Goal: Task Accomplishment & Management: Manage account settings

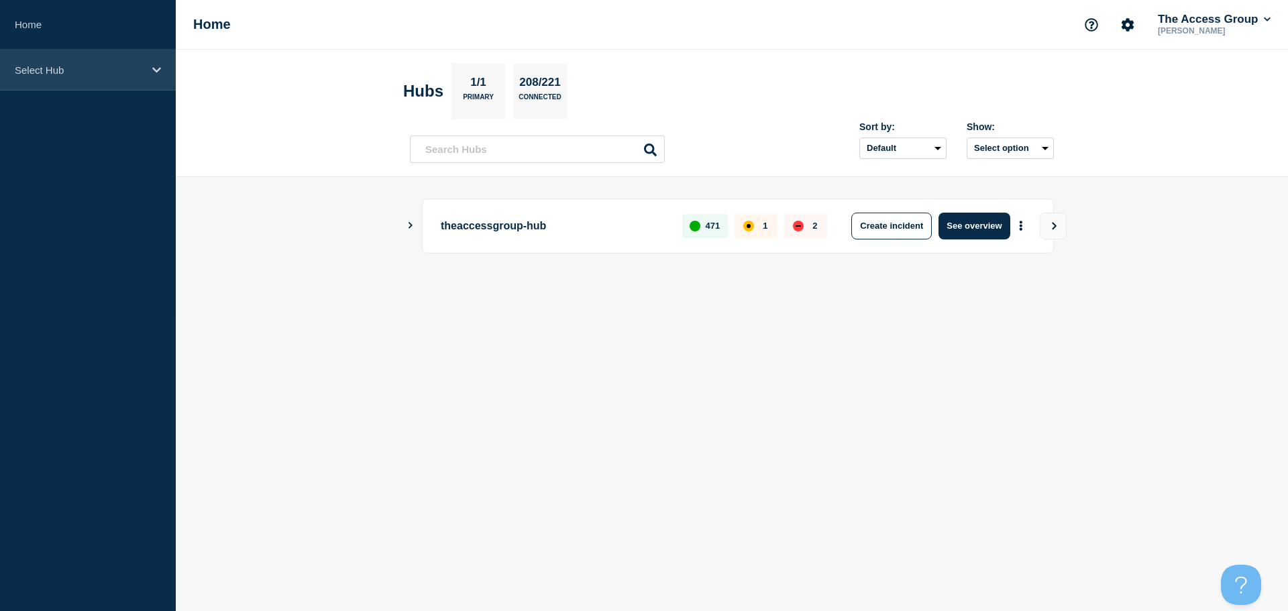
click at [155, 65] on icon at bounding box center [156, 70] width 9 height 10
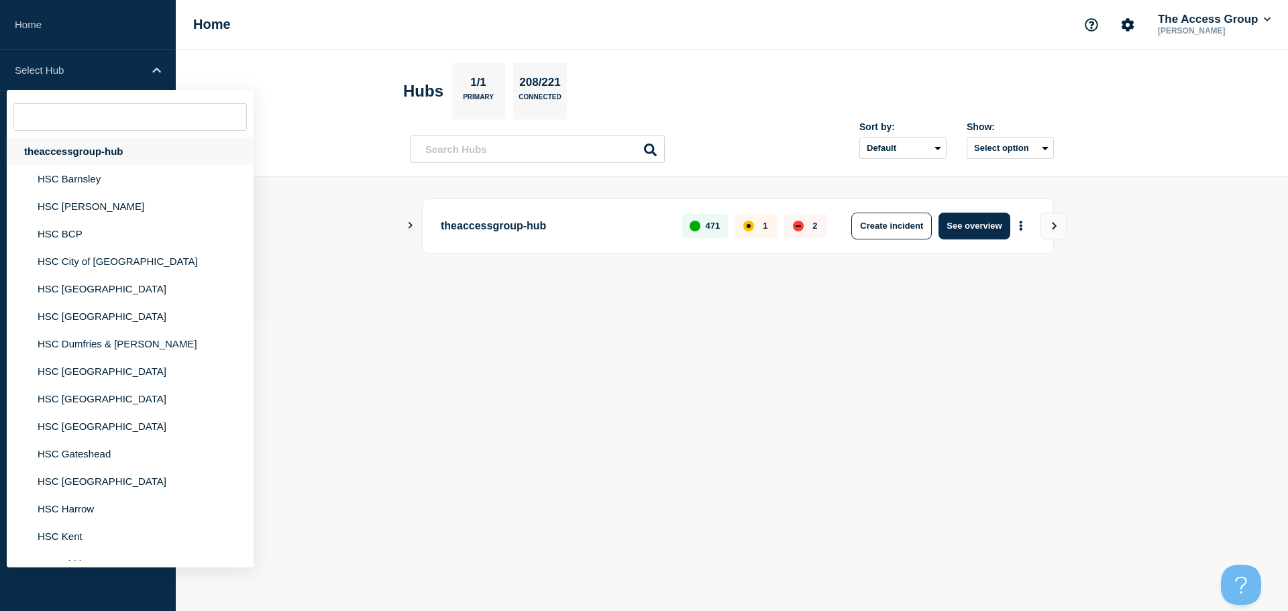
click at [110, 150] on div "theaccessgroup-hub" at bounding box center [130, 152] width 247 height 28
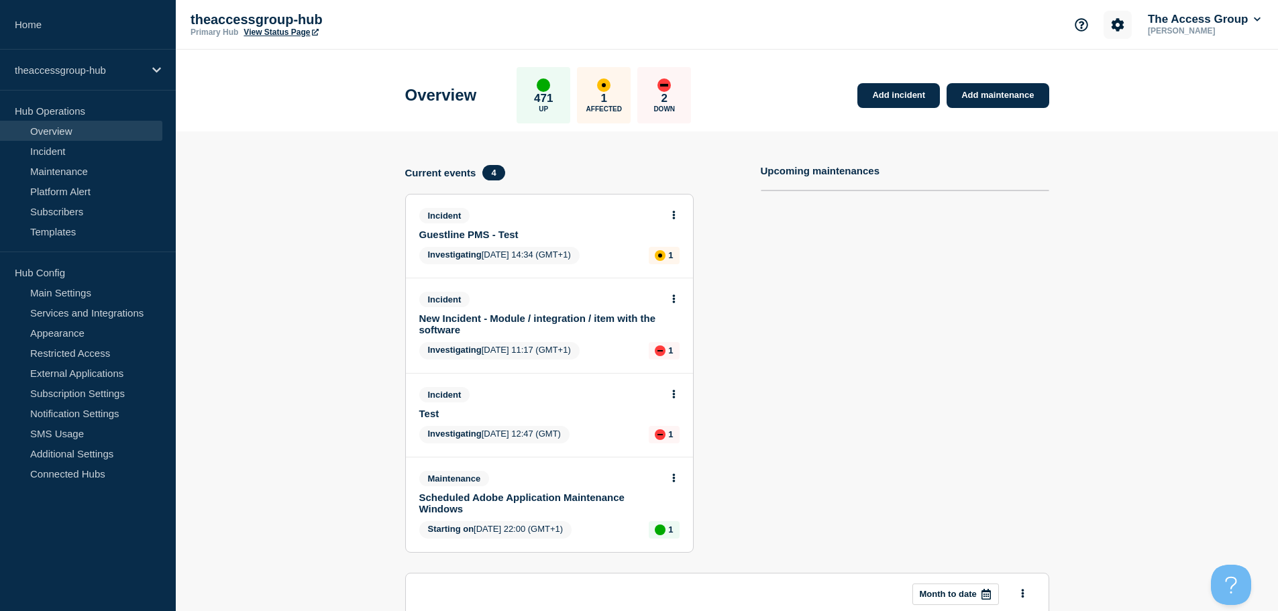
click at [1112, 16] on button "Account settings" at bounding box center [1118, 25] width 28 height 28
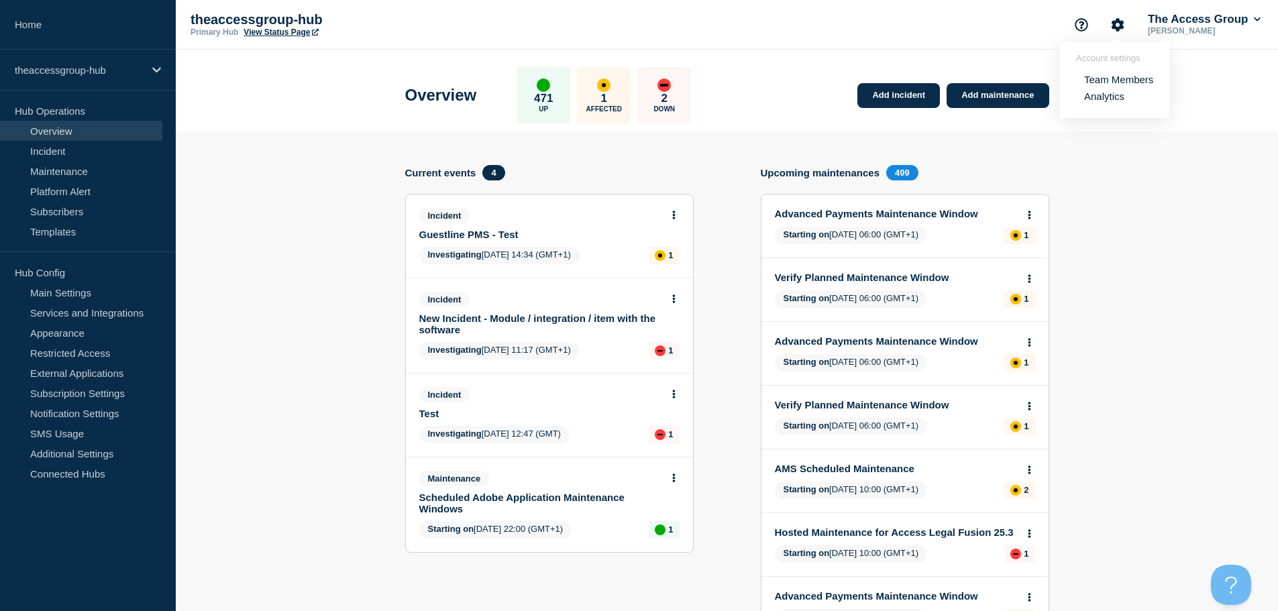
click at [1116, 82] on link "Team Members" at bounding box center [1118, 79] width 69 height 11
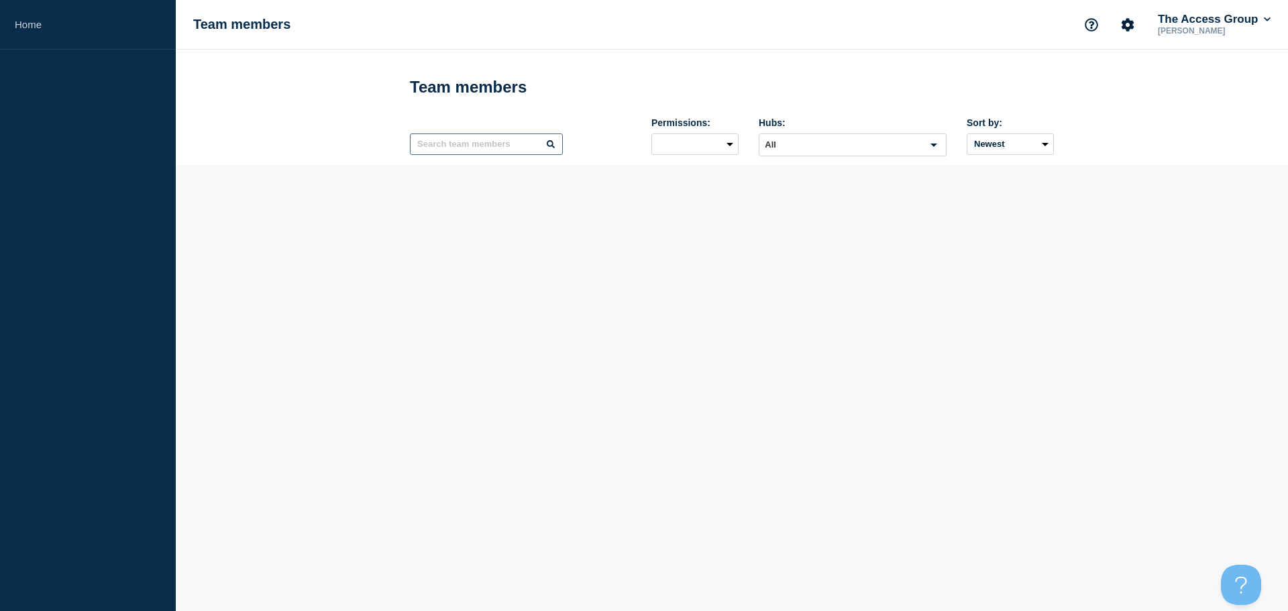
click at [488, 148] on input "text" at bounding box center [486, 144] width 153 height 21
type input "paul speller"
click at [983, 89] on button "Add team members" at bounding box center [987, 87] width 133 height 27
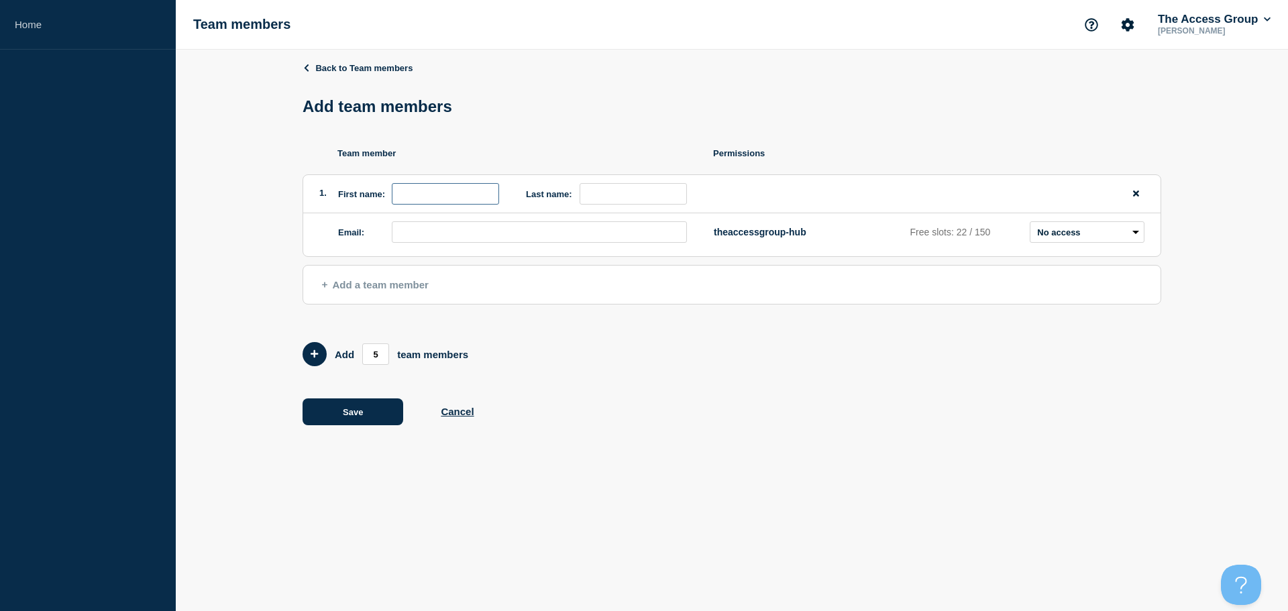
click at [410, 193] on input "first name" at bounding box center [445, 193] width 107 height 21
type input "Paul"
click at [642, 200] on input "last name" at bounding box center [633, 193] width 107 height 21
type input "Speller"
click at [513, 236] on input "email" at bounding box center [539, 231] width 295 height 21
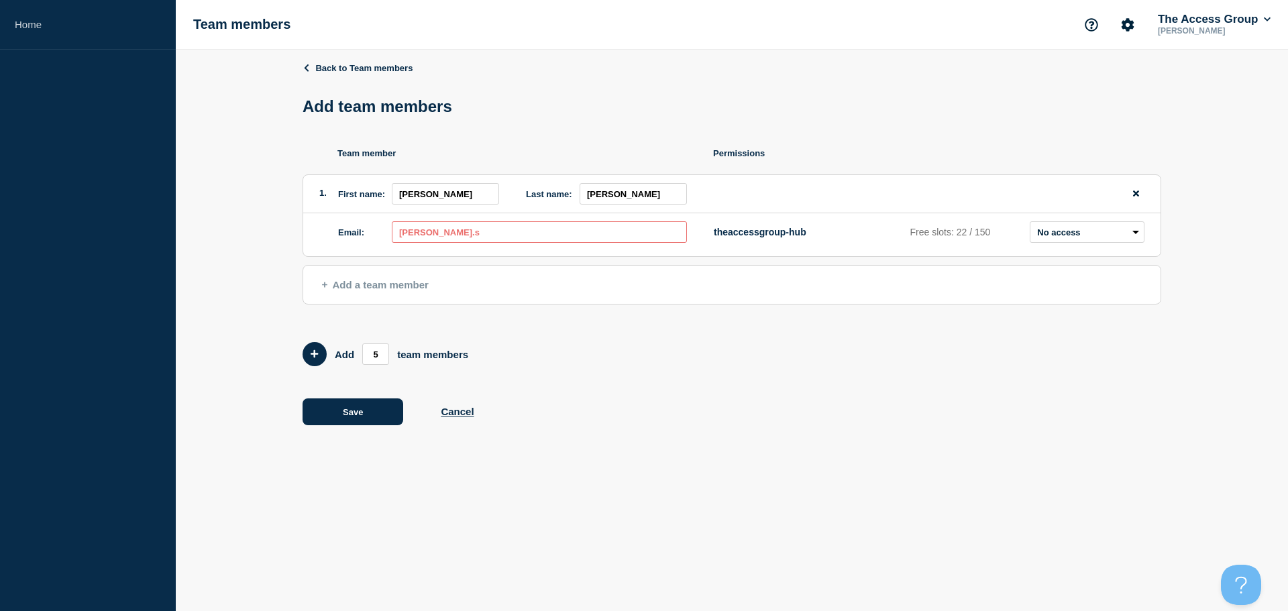
drag, startPoint x: 462, startPoint y: 235, endPoint x: 325, endPoint y: 235, distance: 136.9
click at [325, 235] on div "Email: paul.s theaccessgroup-hub Free slots: 22 / 150 Admin Manager Editor No a…" at bounding box center [731, 234] width 857 height 43
paste input "Paul.Speller@theaccessgroup.com"
type input "Paul.Speller@theaccessgroup.com"
click at [1095, 238] on select "Admin Manager Editor No access" at bounding box center [1087, 231] width 115 height 21
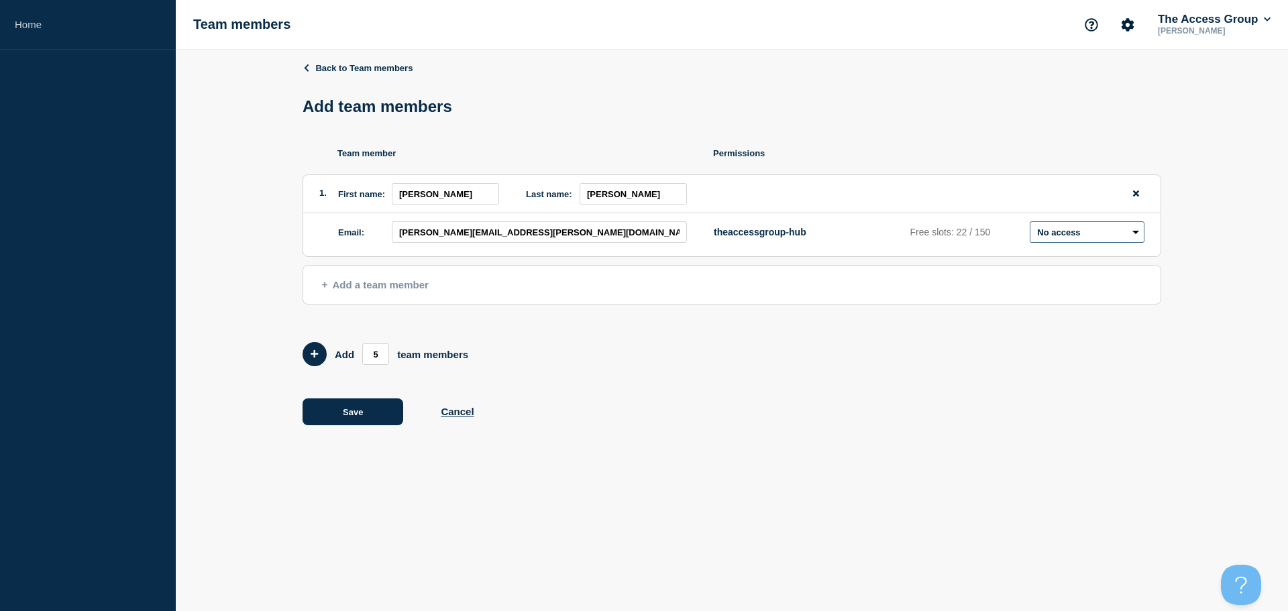
select select "1"
click at [1030, 225] on select "Admin Manager Editor No access" at bounding box center [1087, 231] width 115 height 21
click at [397, 421] on button "Save" at bounding box center [353, 412] width 101 height 27
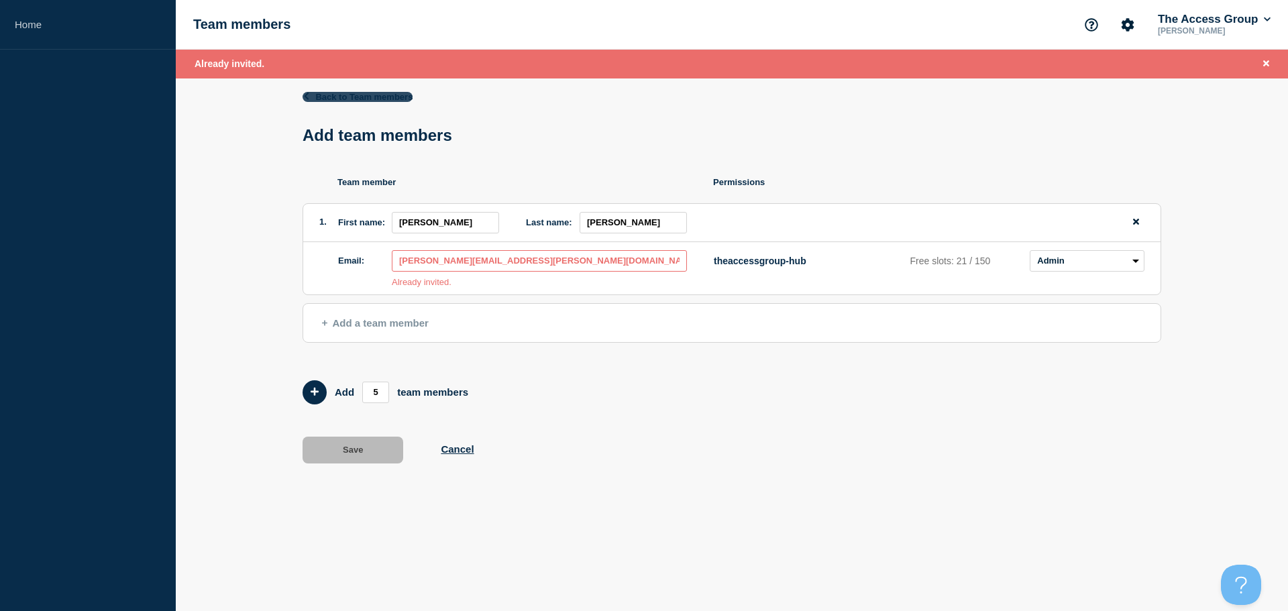
click at [303, 93] on icon at bounding box center [306, 96] width 9 height 7
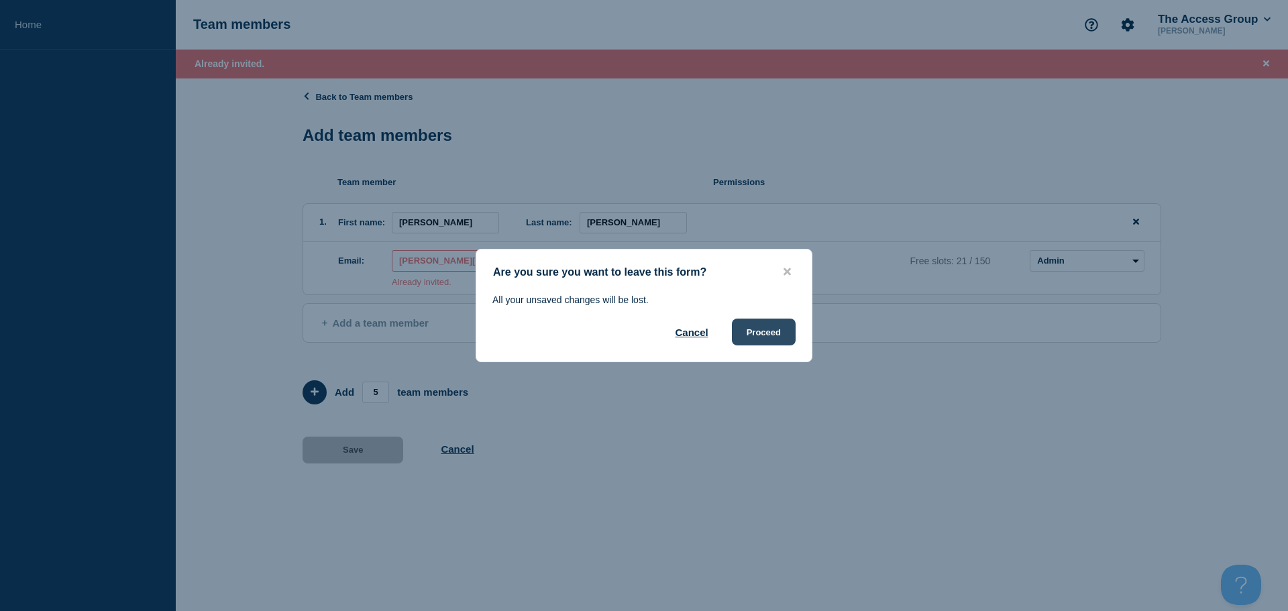
click at [772, 334] on button "Proceed" at bounding box center [764, 332] width 64 height 27
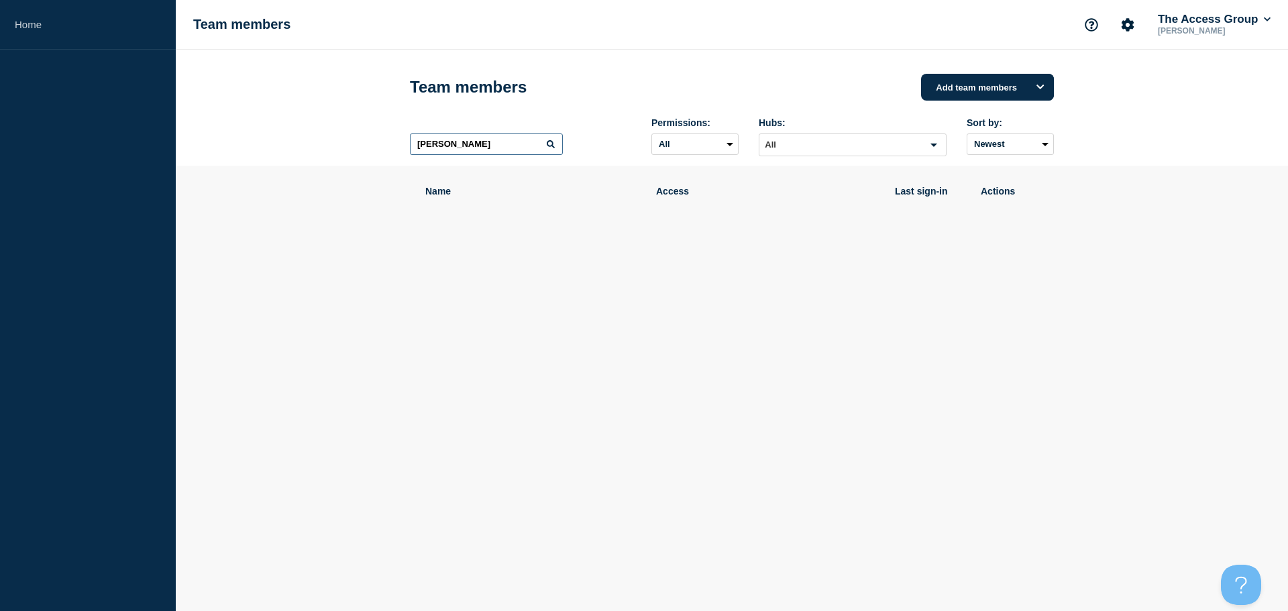
click at [525, 153] on input "paul speller" at bounding box center [486, 144] width 153 height 21
drag, startPoint x: 502, startPoint y: 149, endPoint x: 435, endPoint y: 148, distance: 67.1
click at [435, 148] on input "paul speller" at bounding box center [486, 144] width 153 height 21
type input "paul"
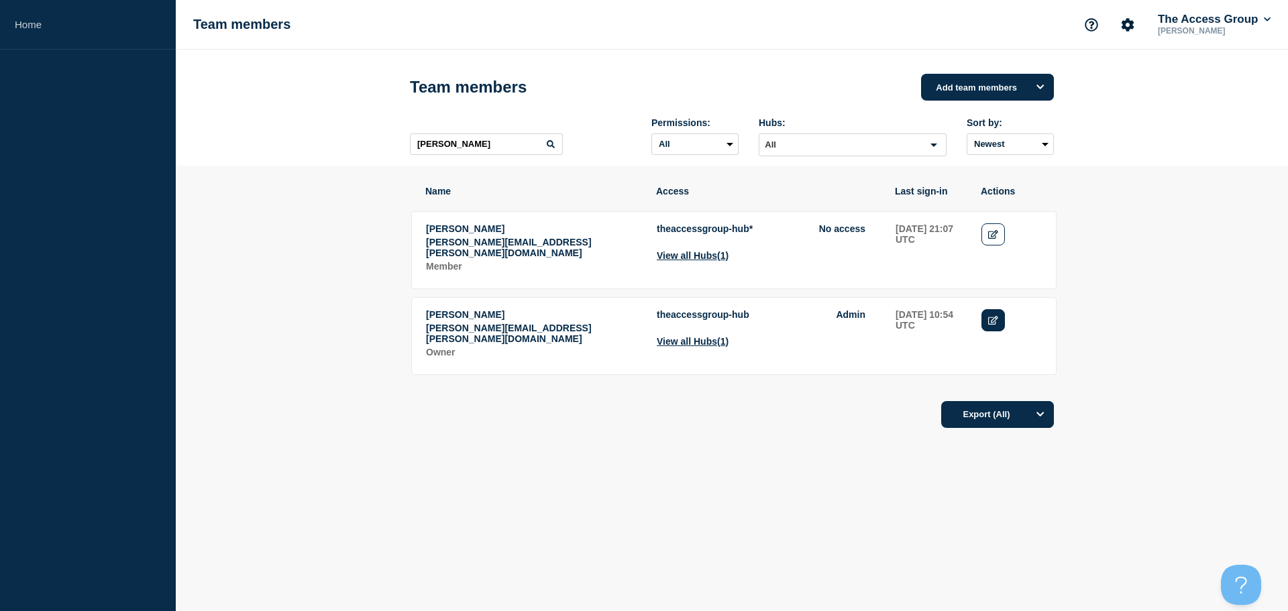
click at [994, 316] on icon "Edit" at bounding box center [993, 320] width 10 height 9
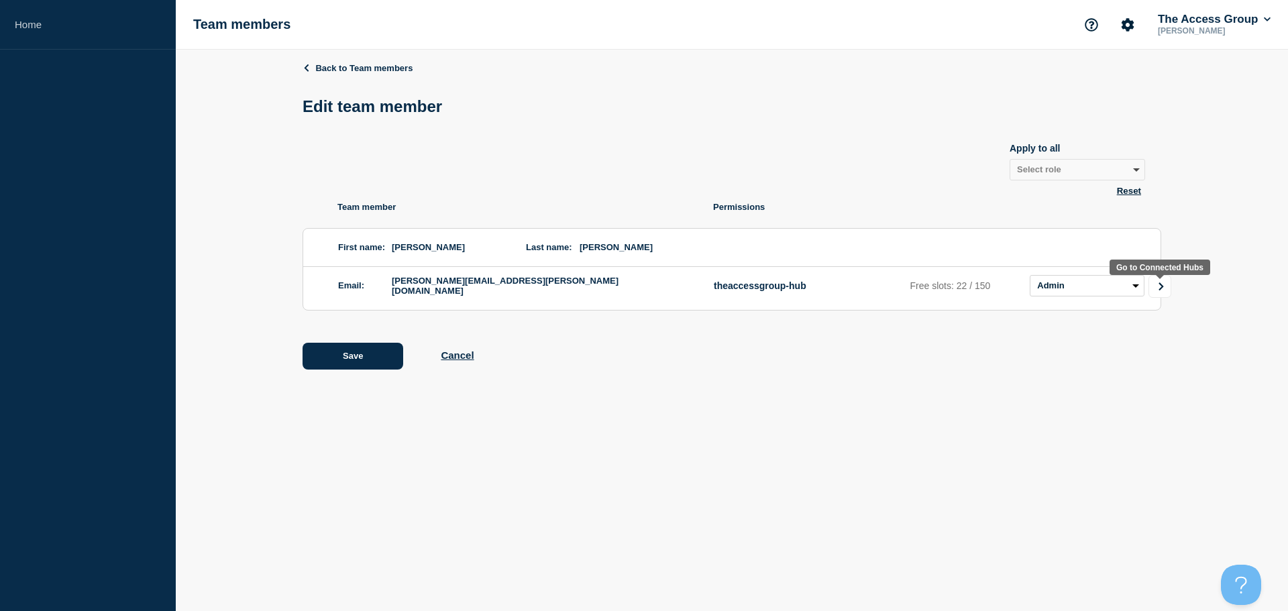
click at [1156, 288] on link "Go to Connected Hubs" at bounding box center [1160, 286] width 23 height 23
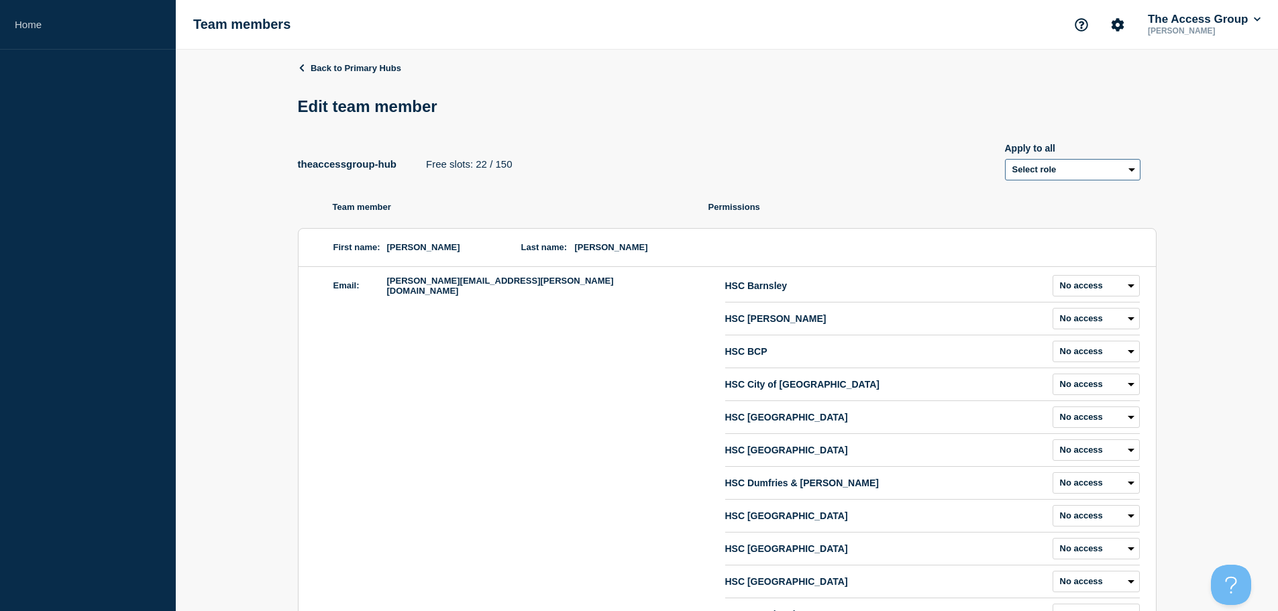
click at [1116, 170] on select "Select role Admin Manager Editor" at bounding box center [1073, 169] width 136 height 21
select select "1"
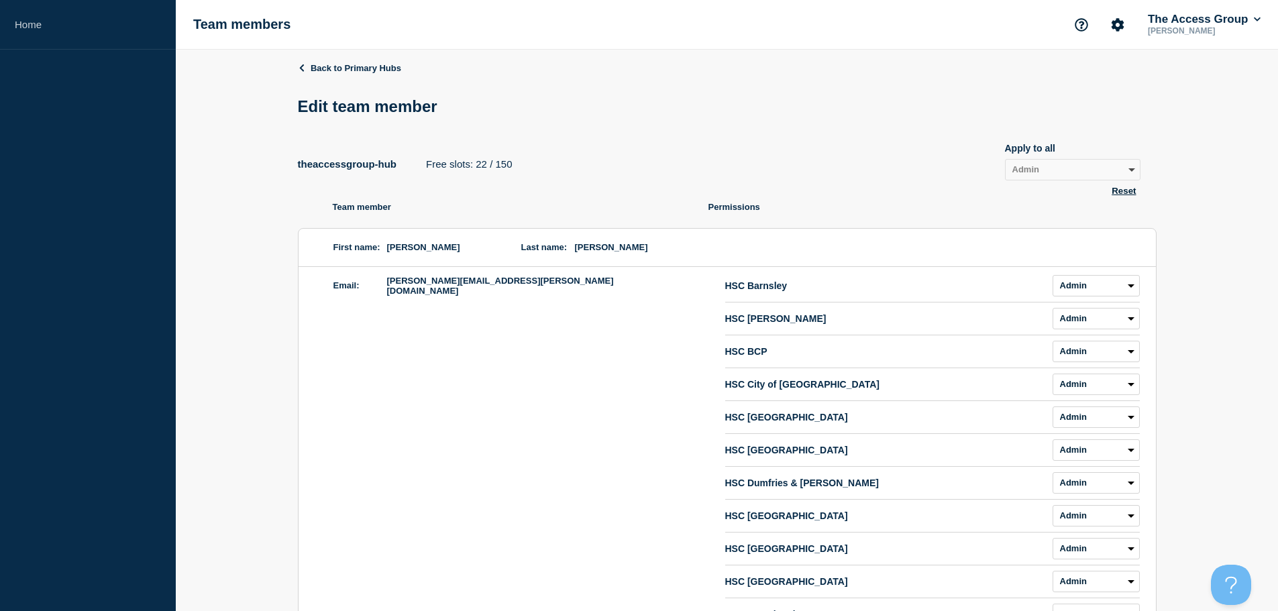
select select "1"
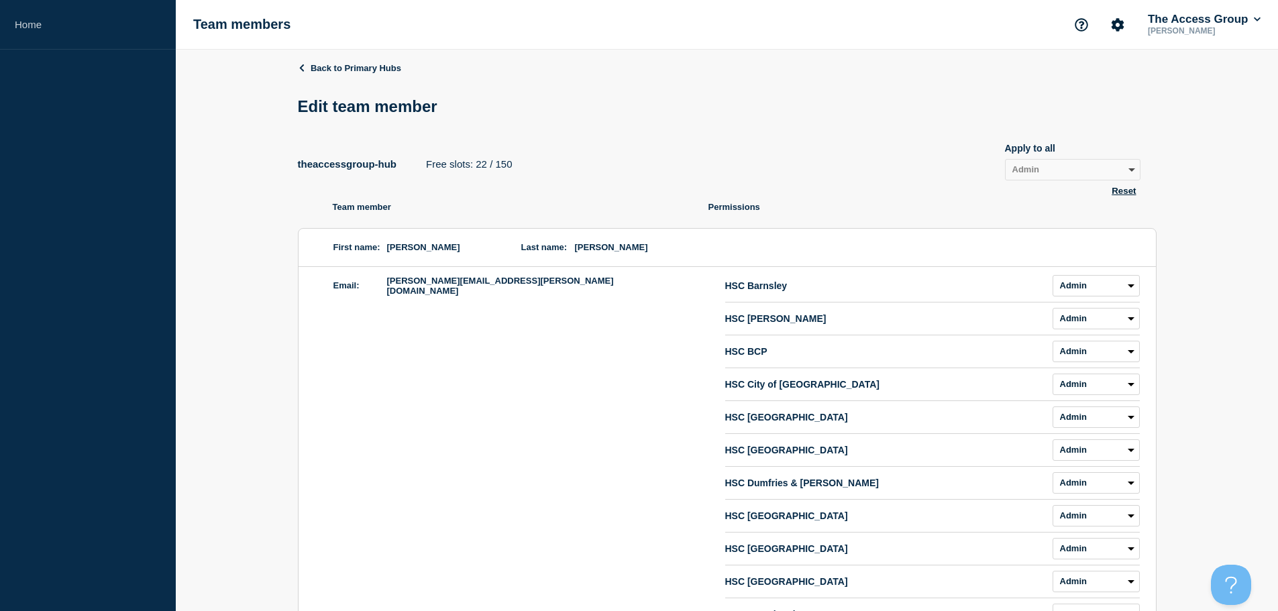
select select "1"
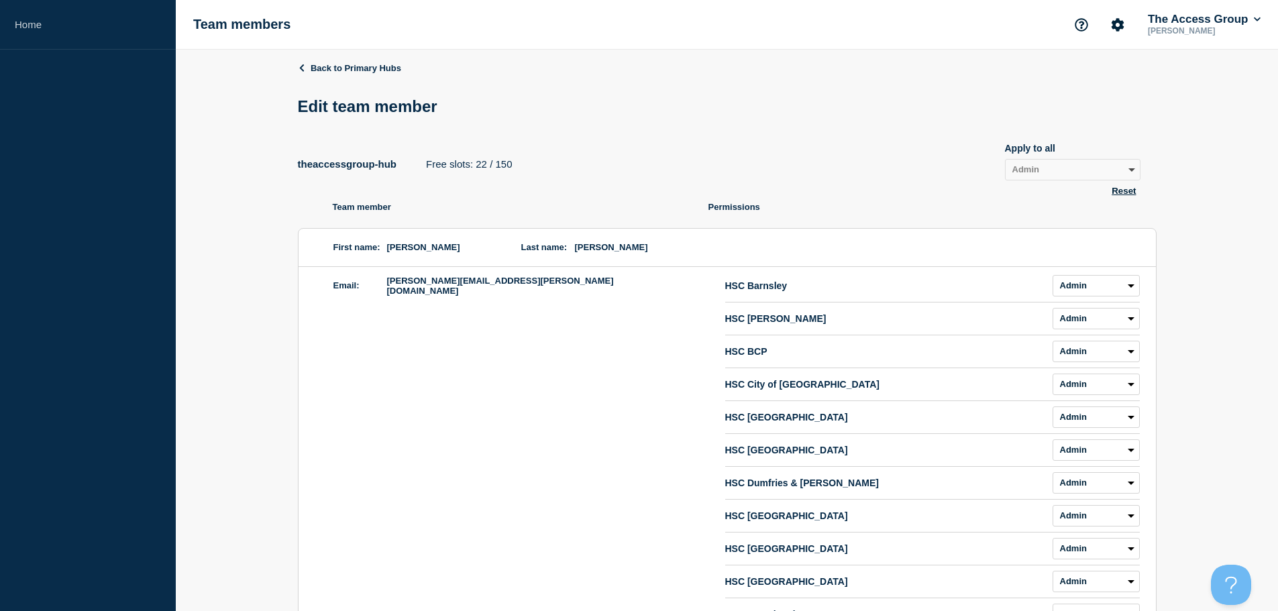
select select "1"
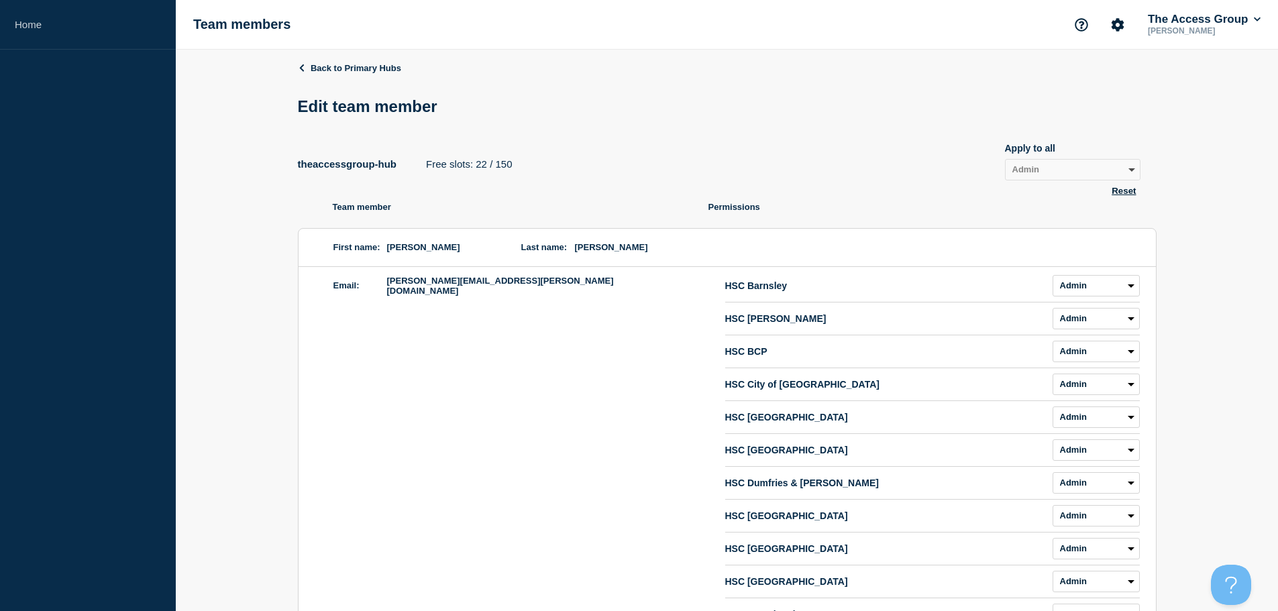
select select "1"
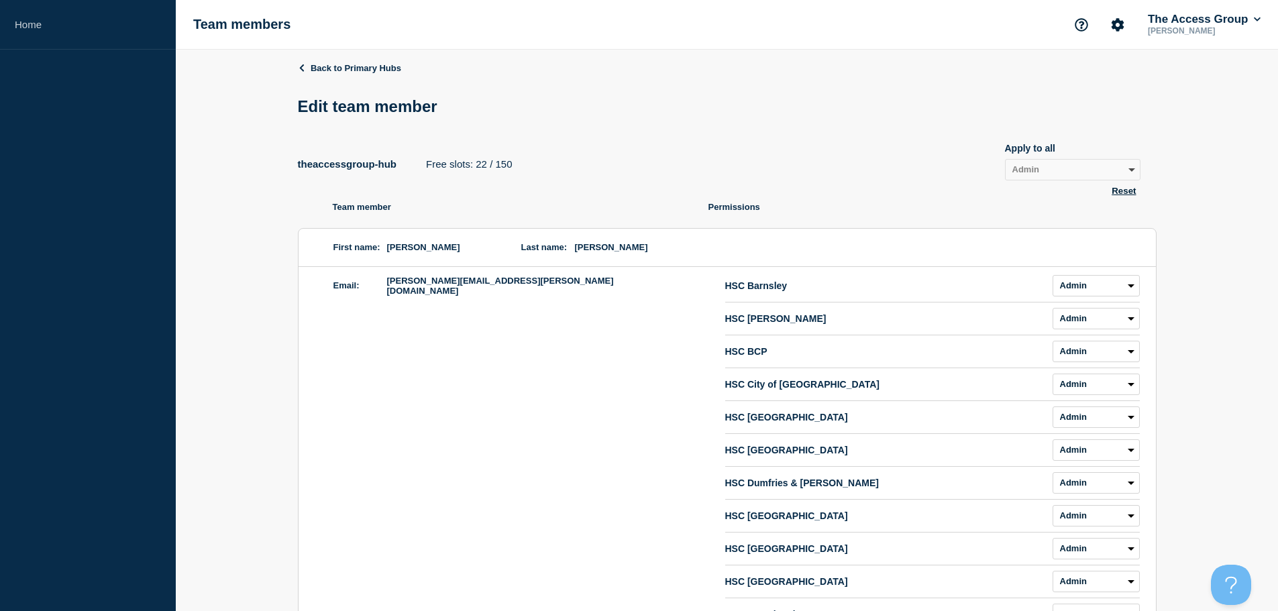
select select "1"
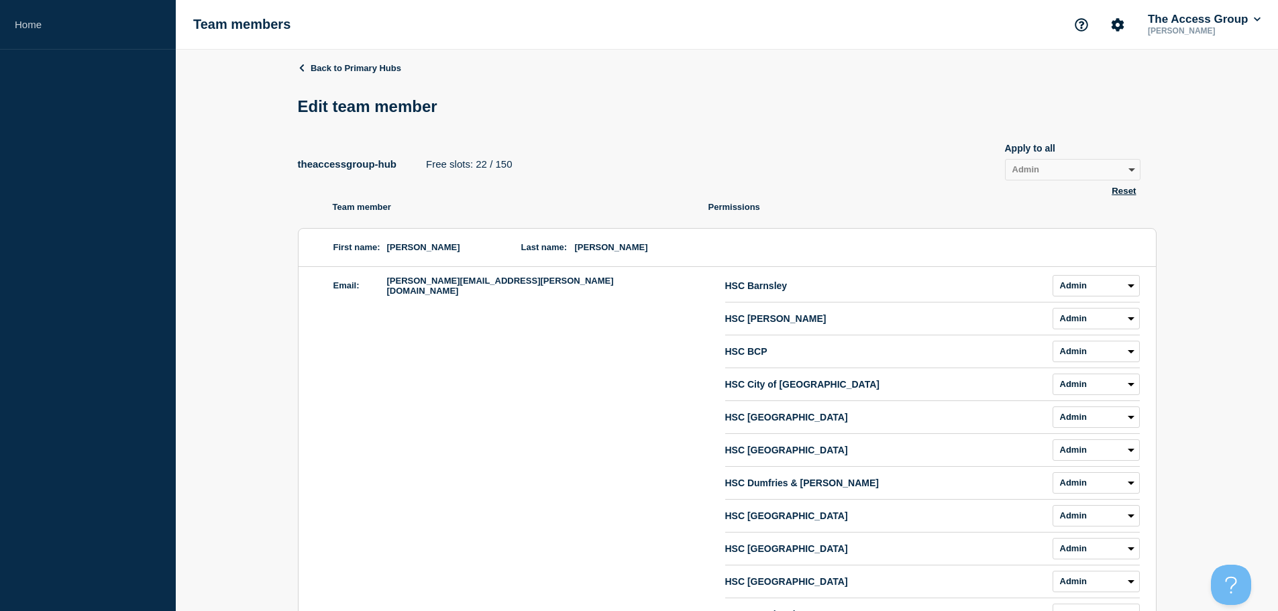
select select "1"
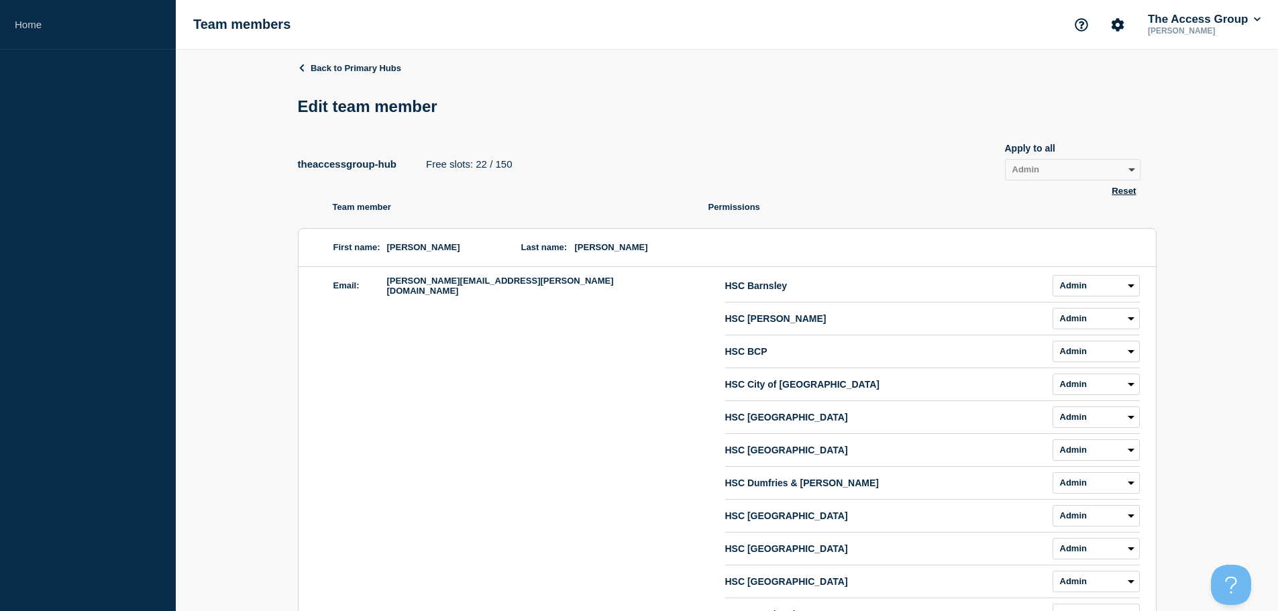
select select "1"
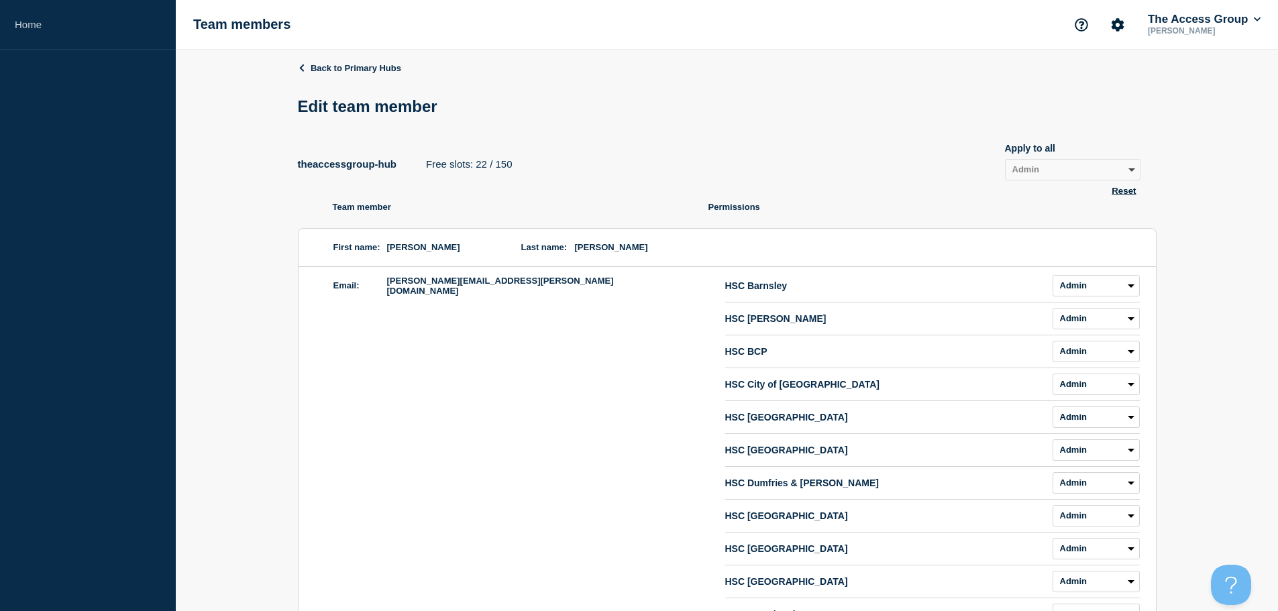
select select "1"
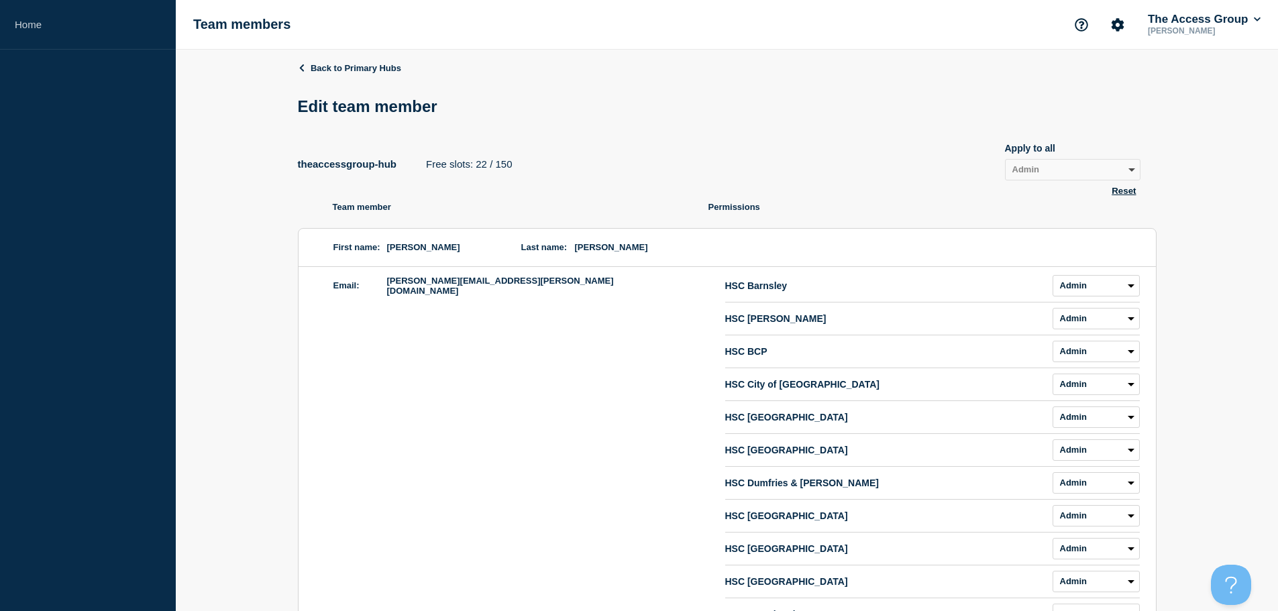
select select "1"
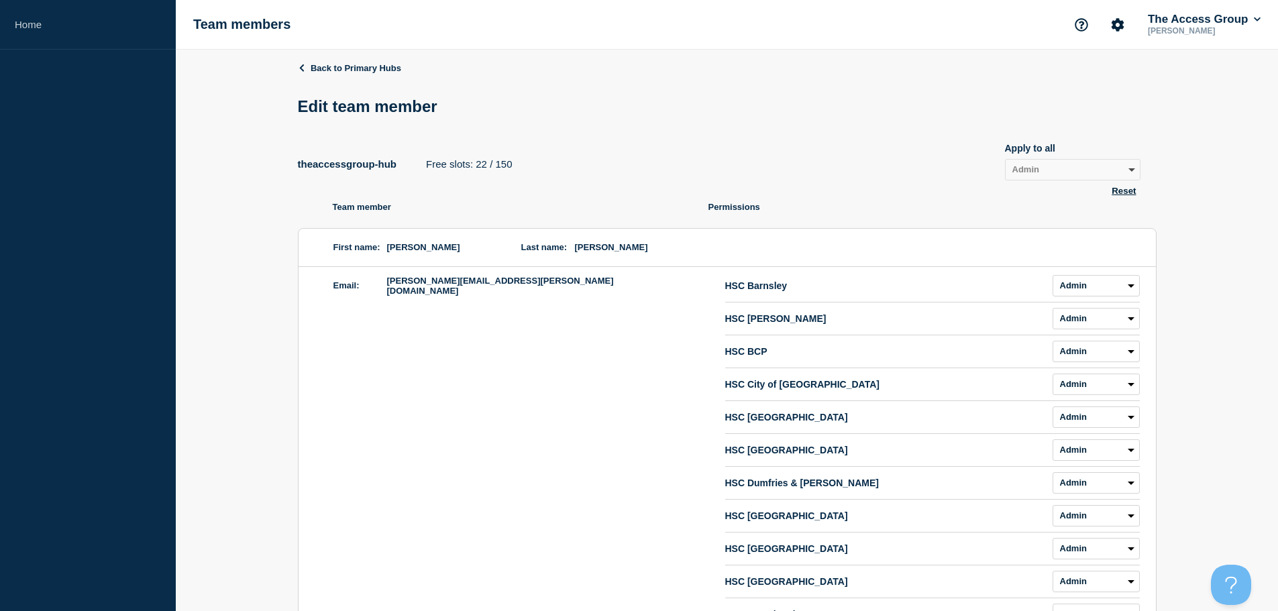
select select "1"
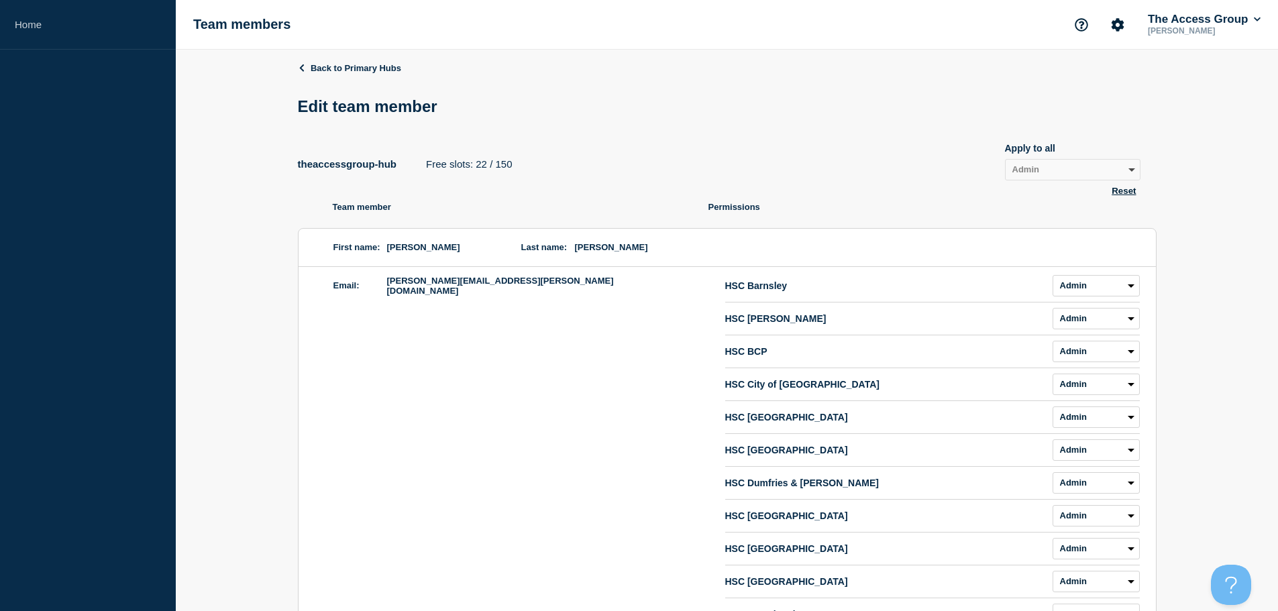
select select "1"
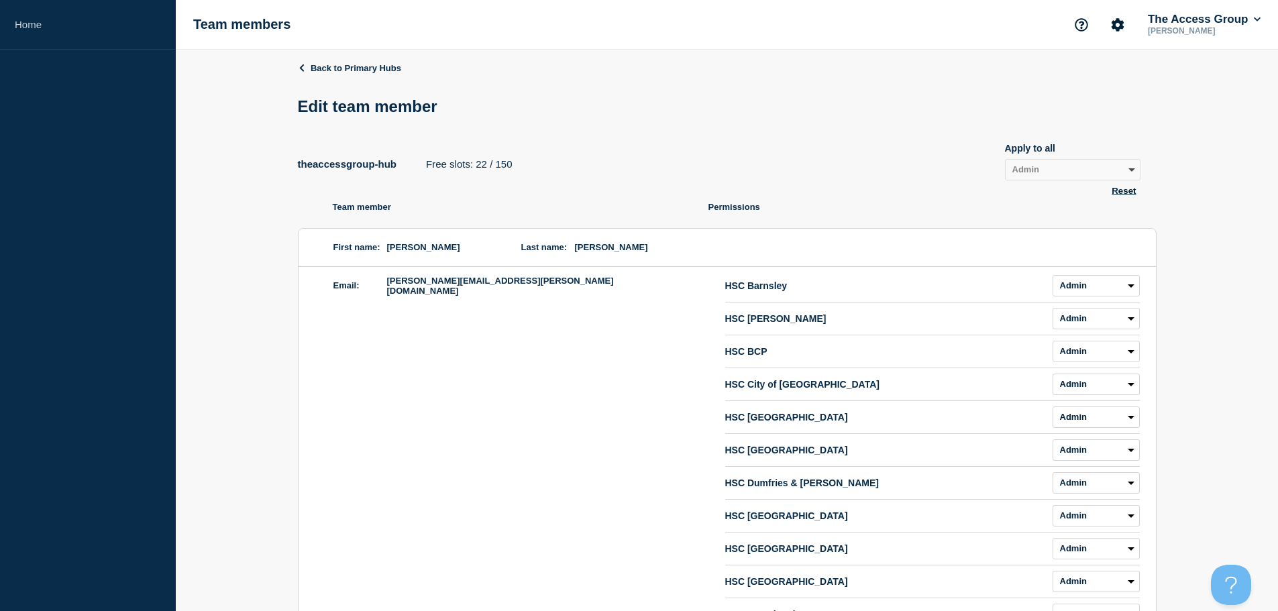
select select "1"
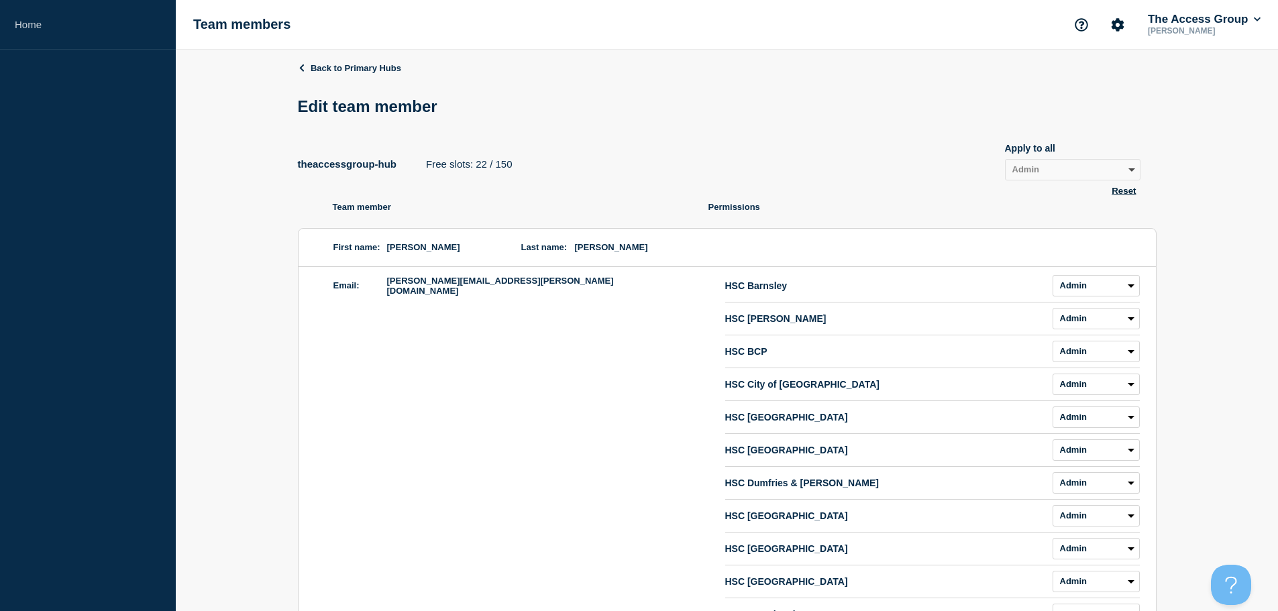
select select "1"
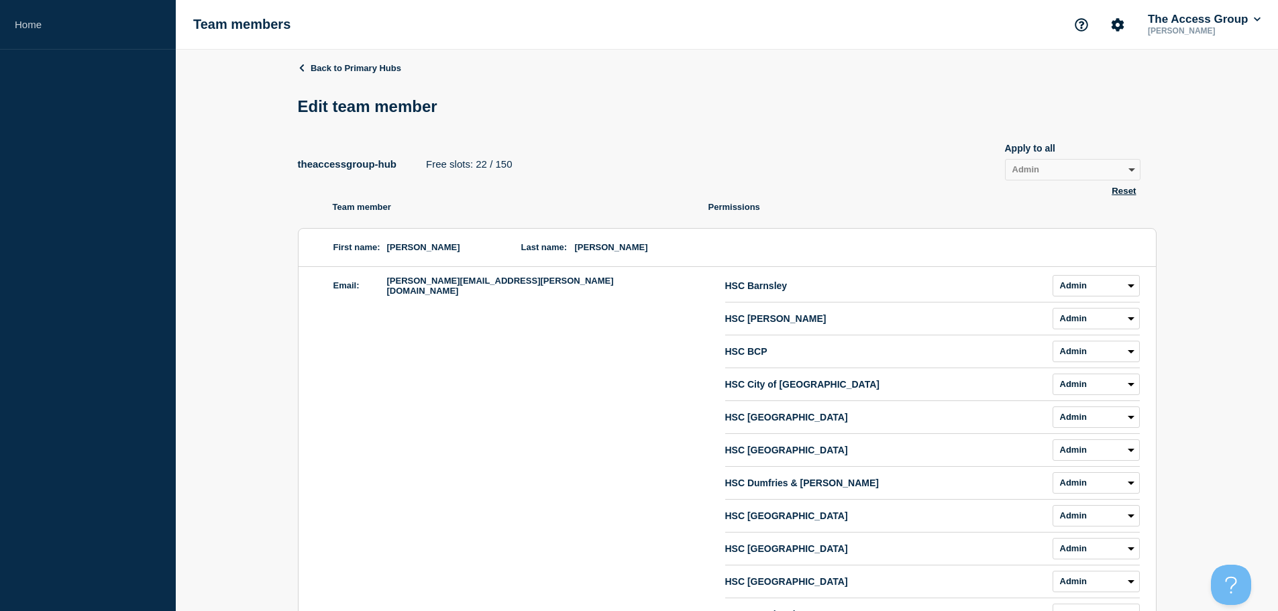
select select "1"
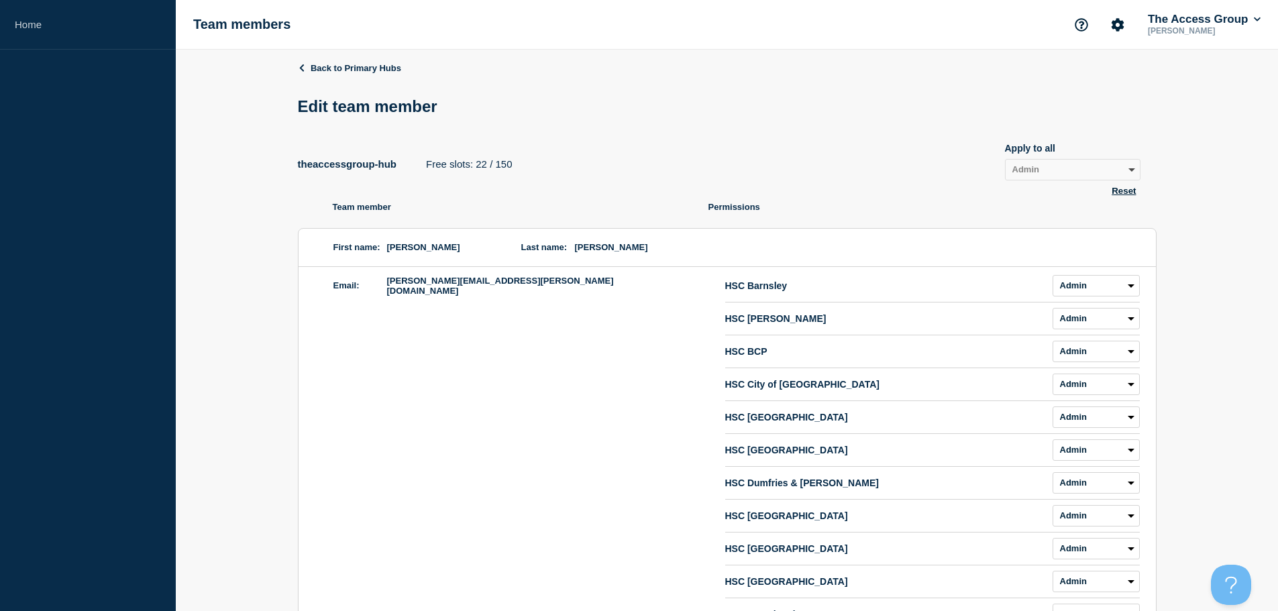
select select "1"
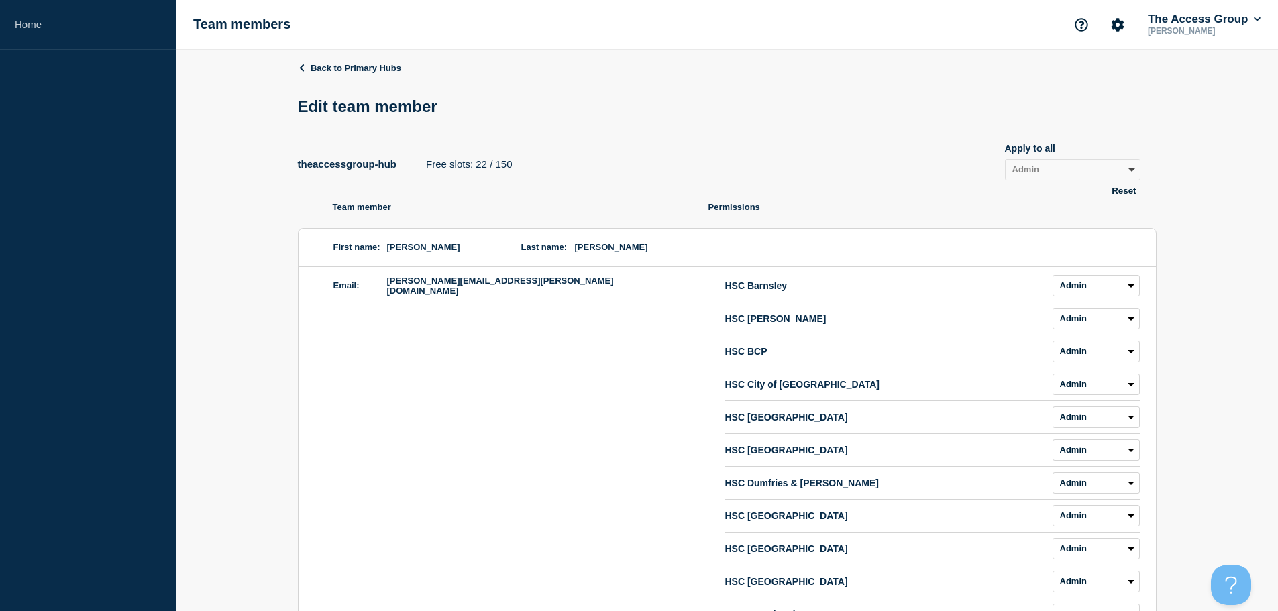
select select "1"
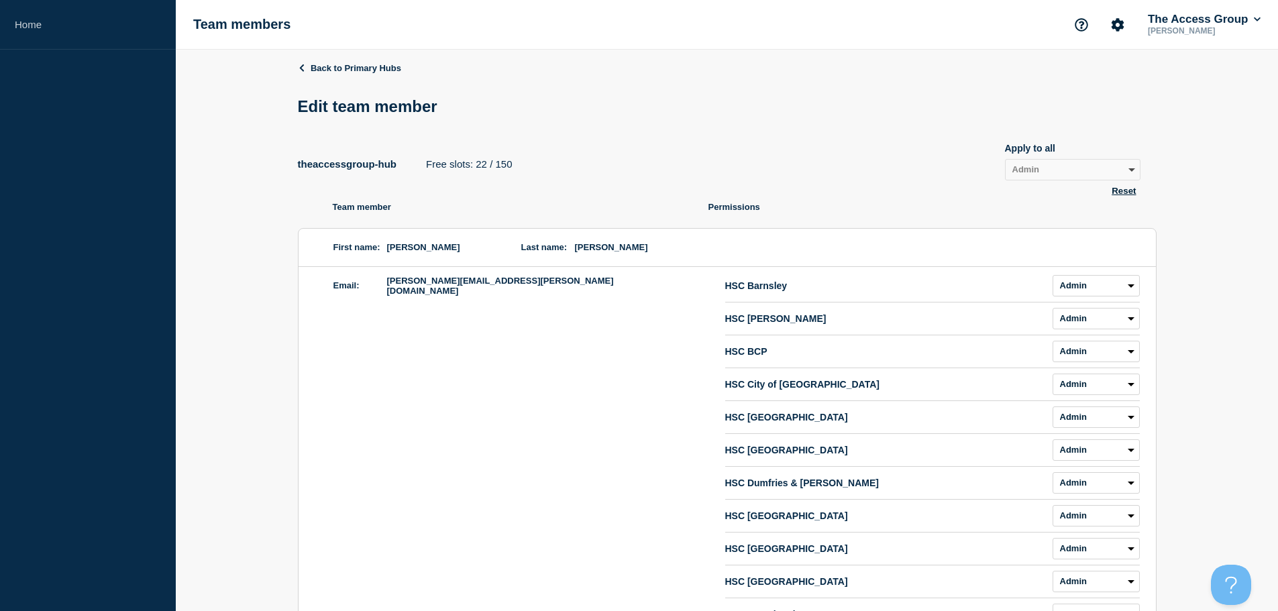
select select "1"
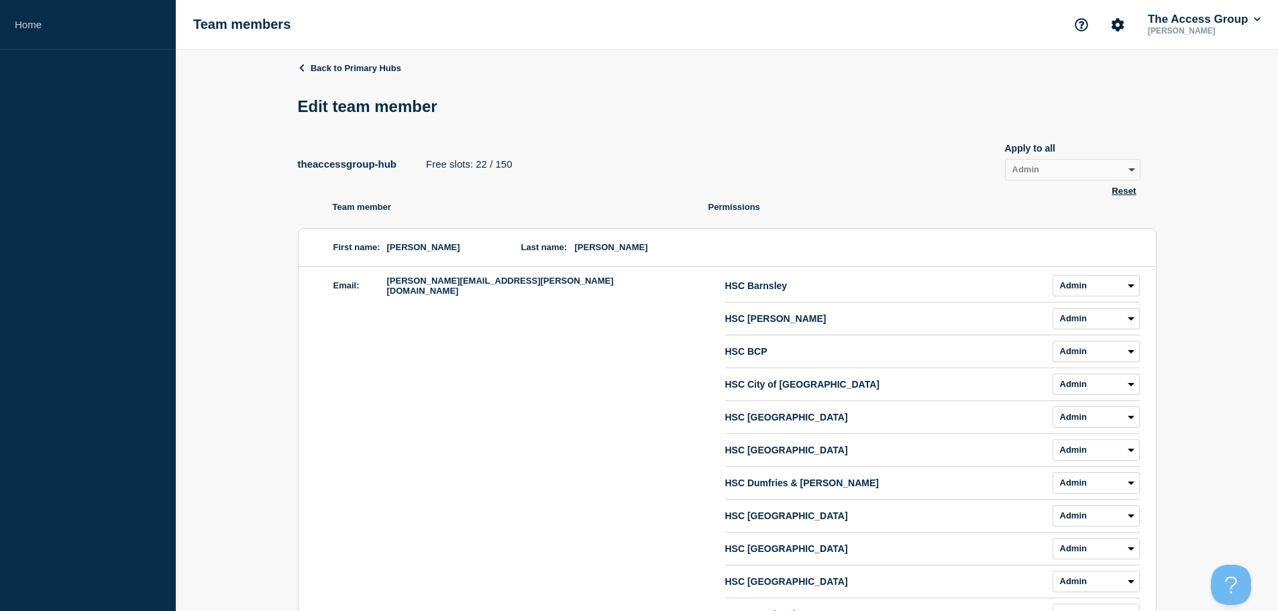
select select "1"
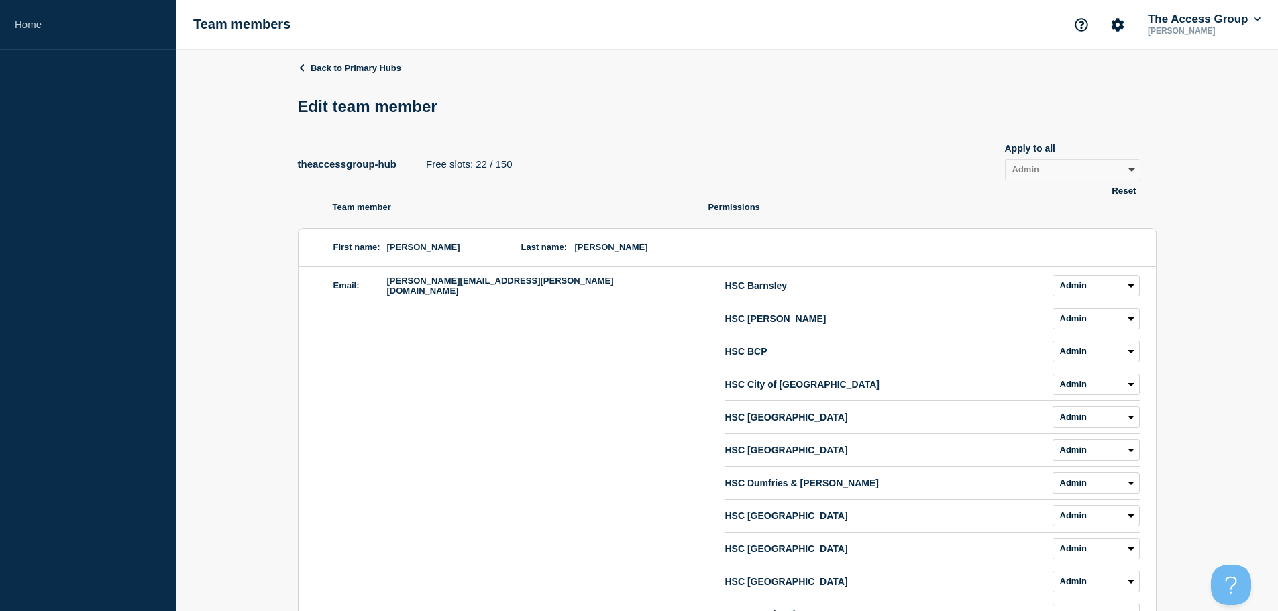
select select "1"
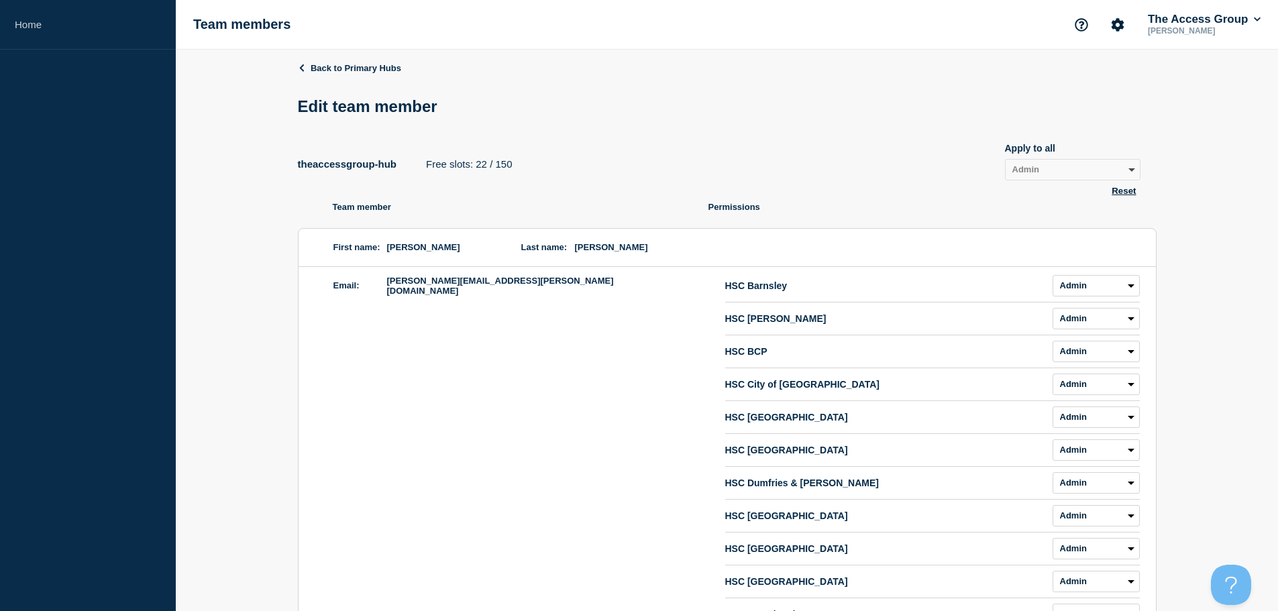
select select "1"
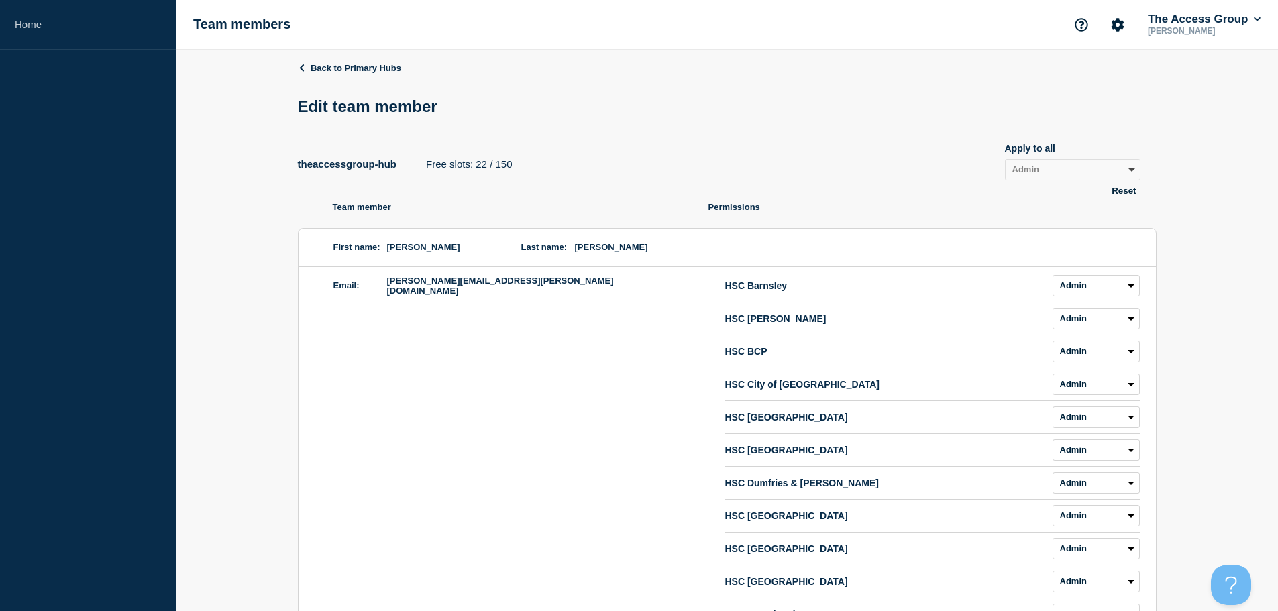
select select "1"
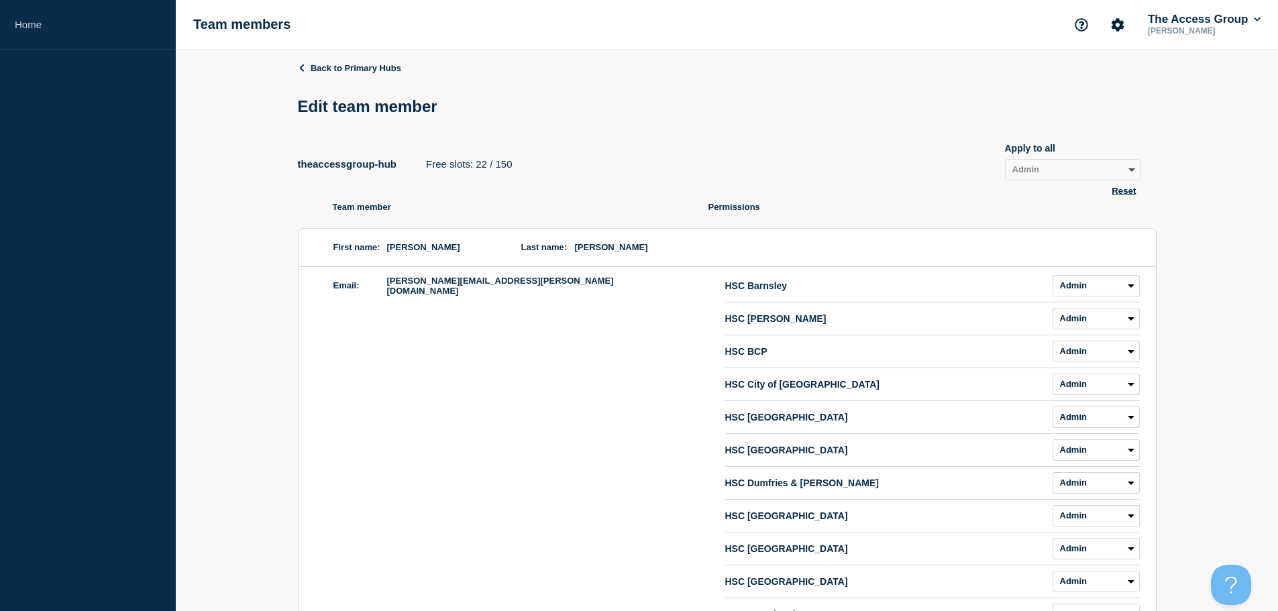
select select "1"
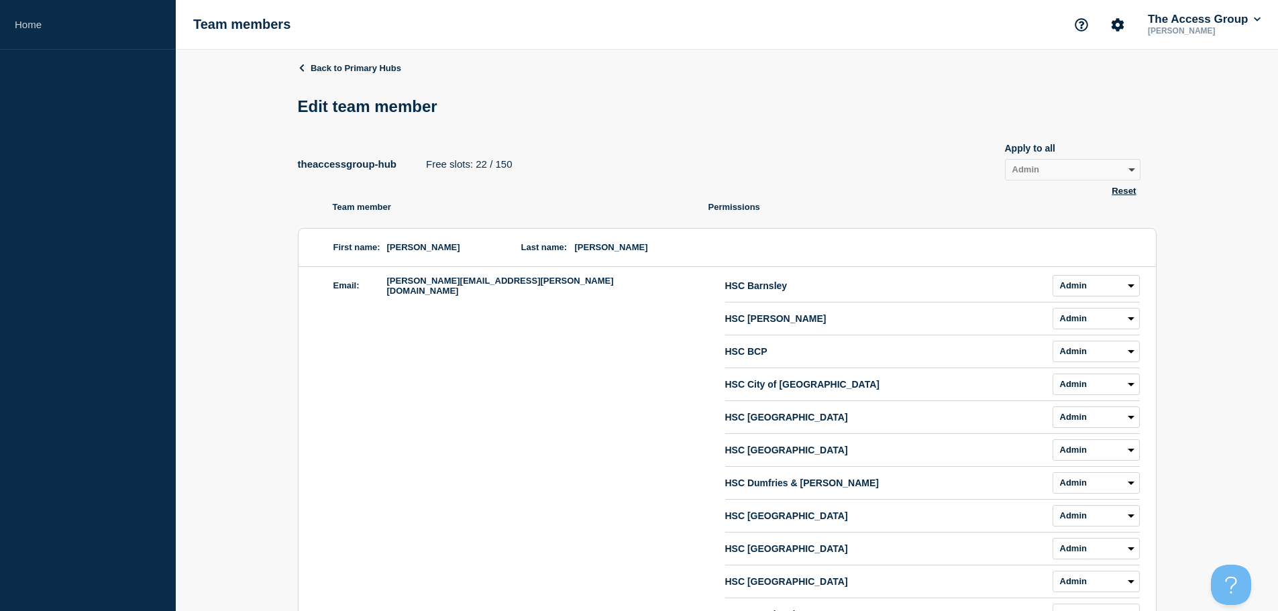
select select "1"
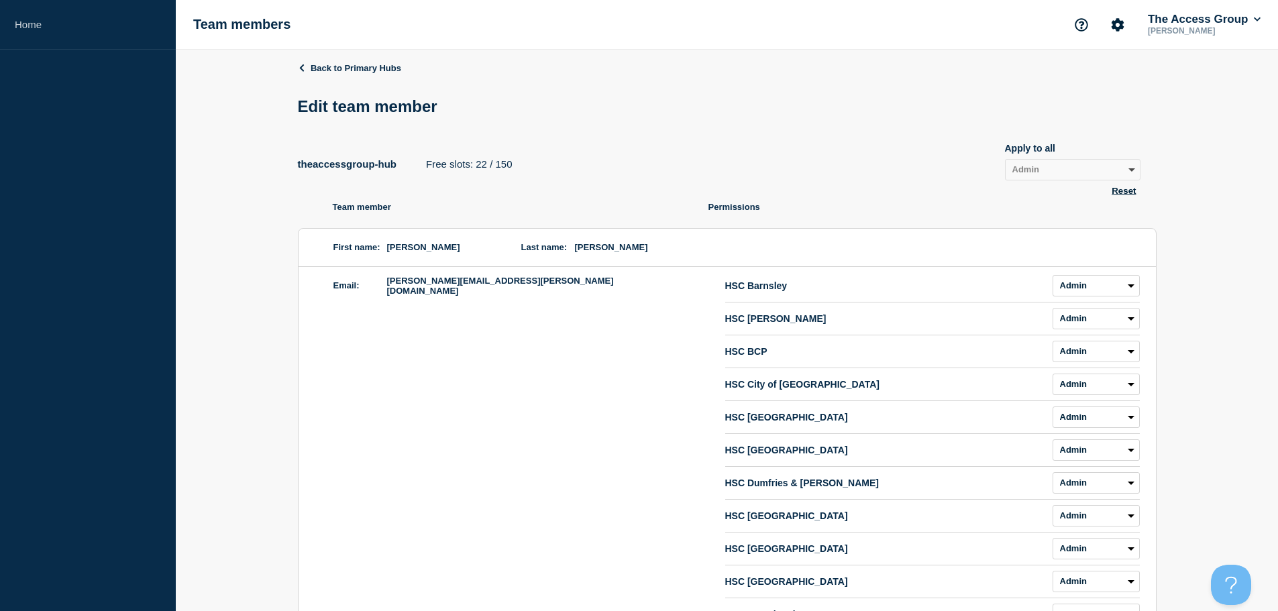
select select "1"
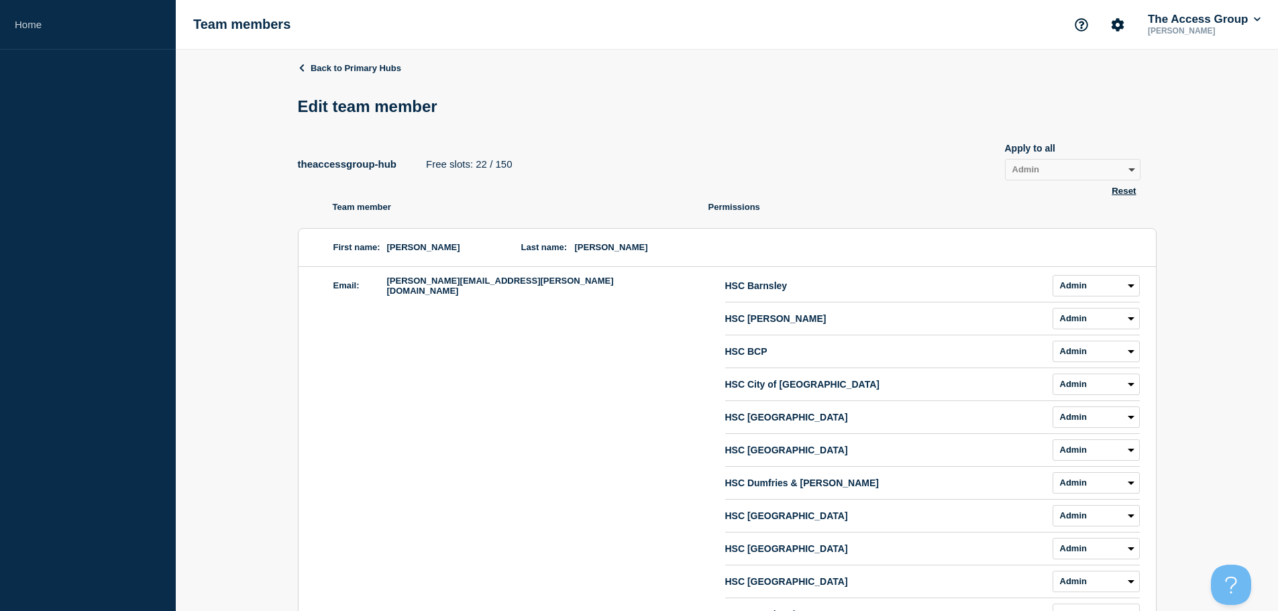
select select "1"
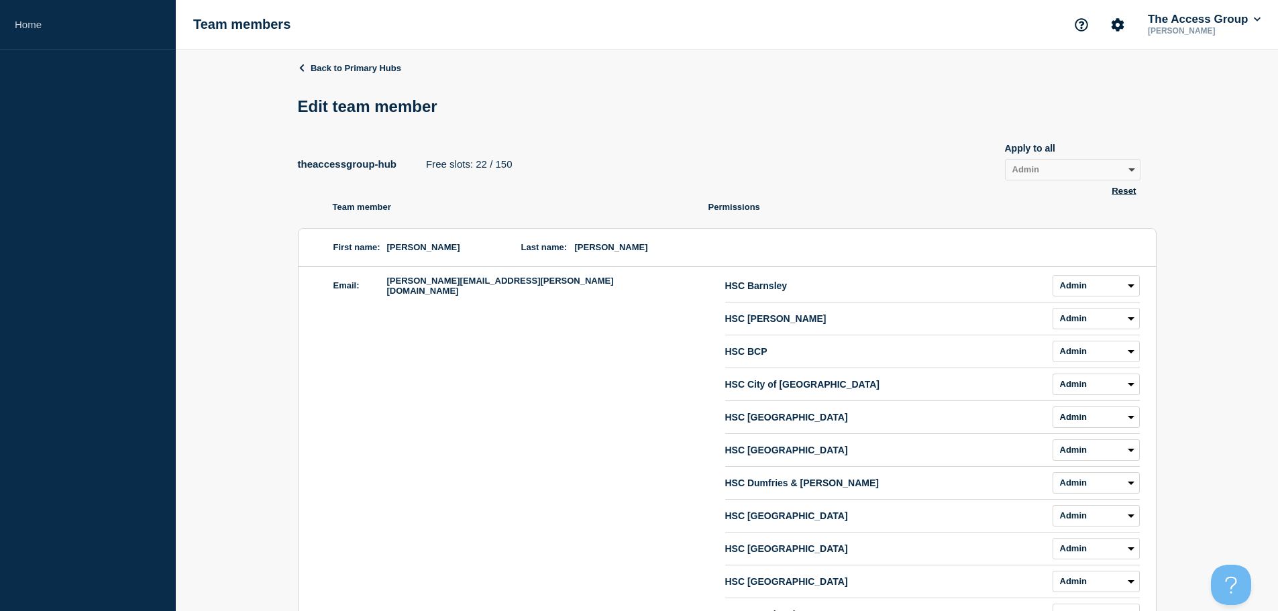
select select "1"
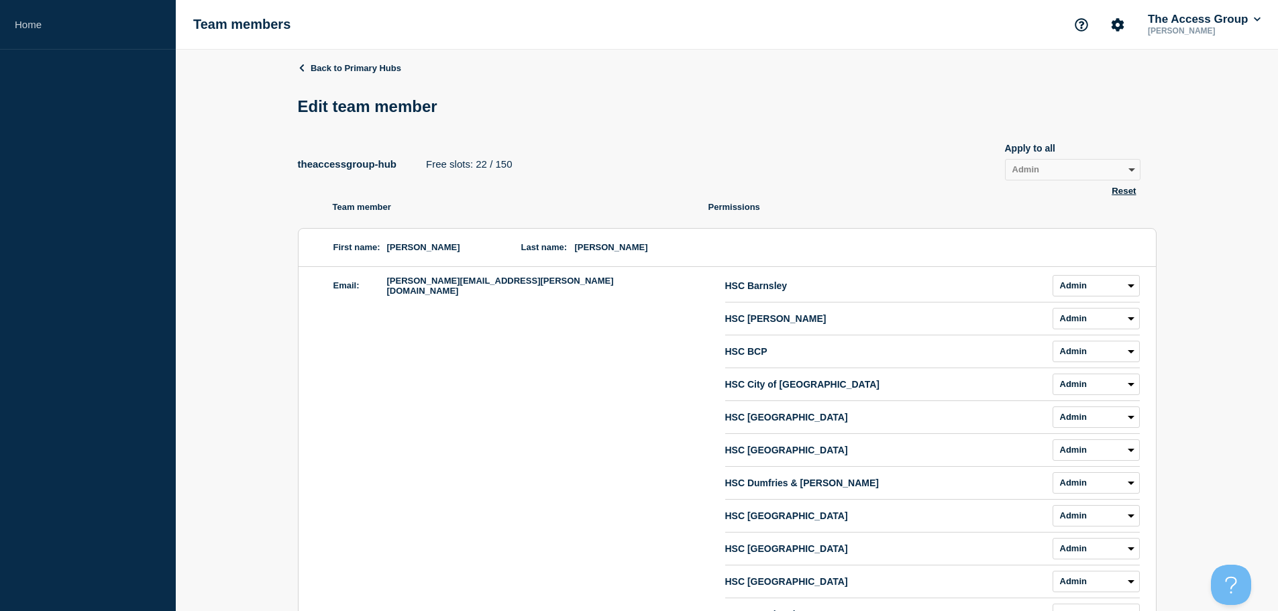
select select "1"
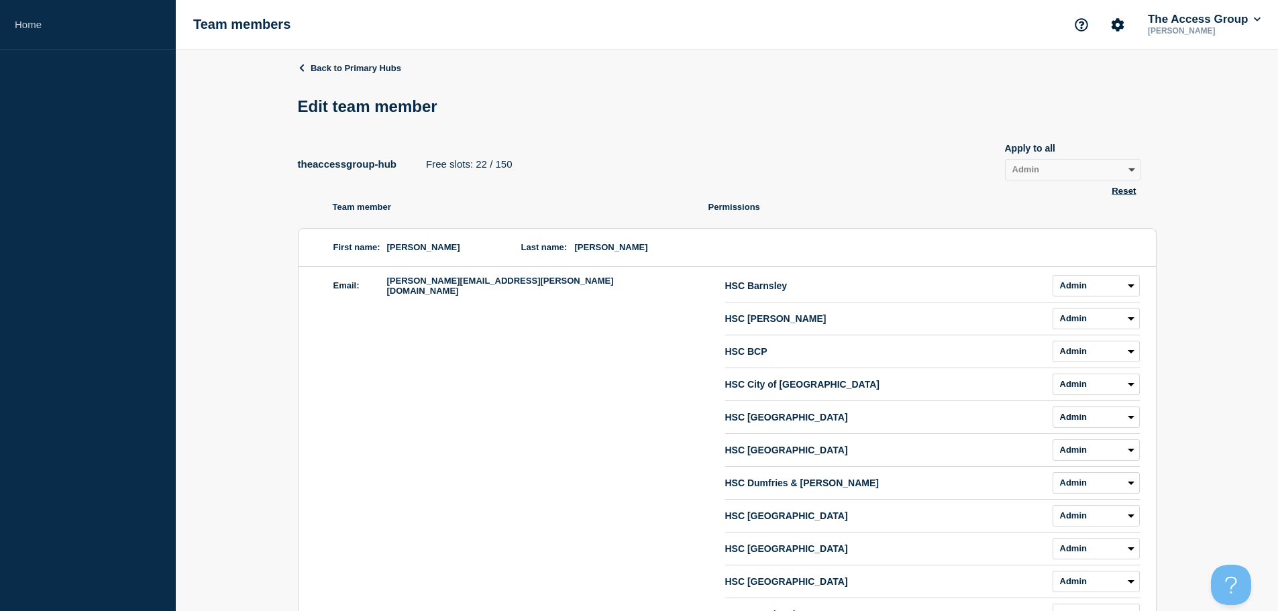
select select "1"
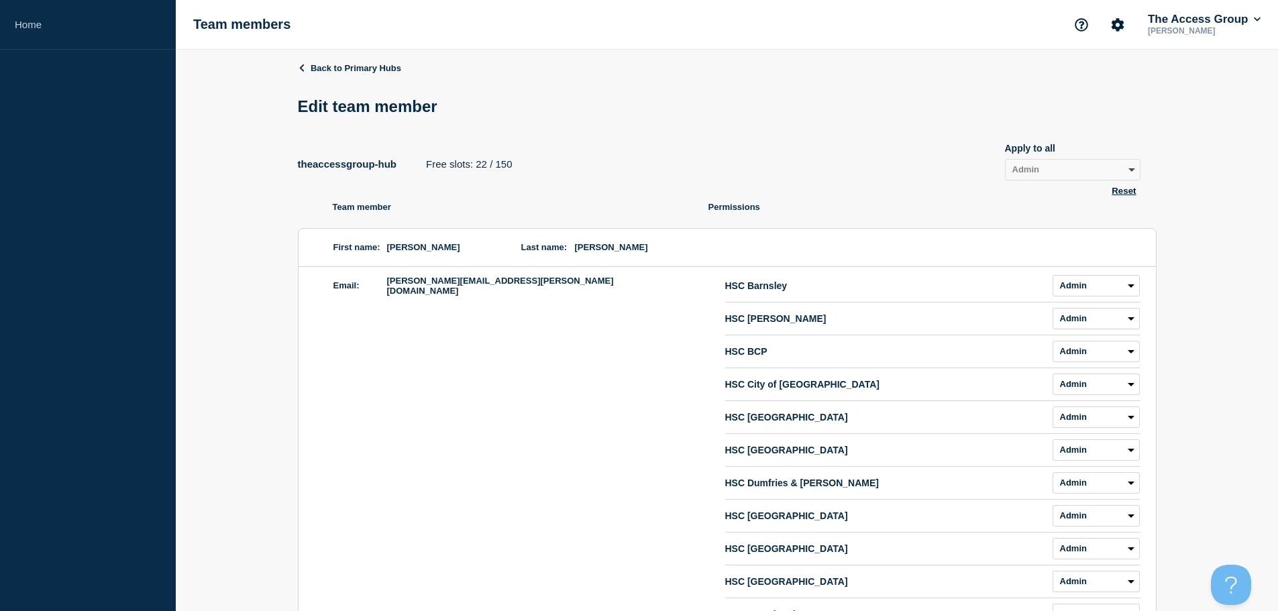
select select "1"
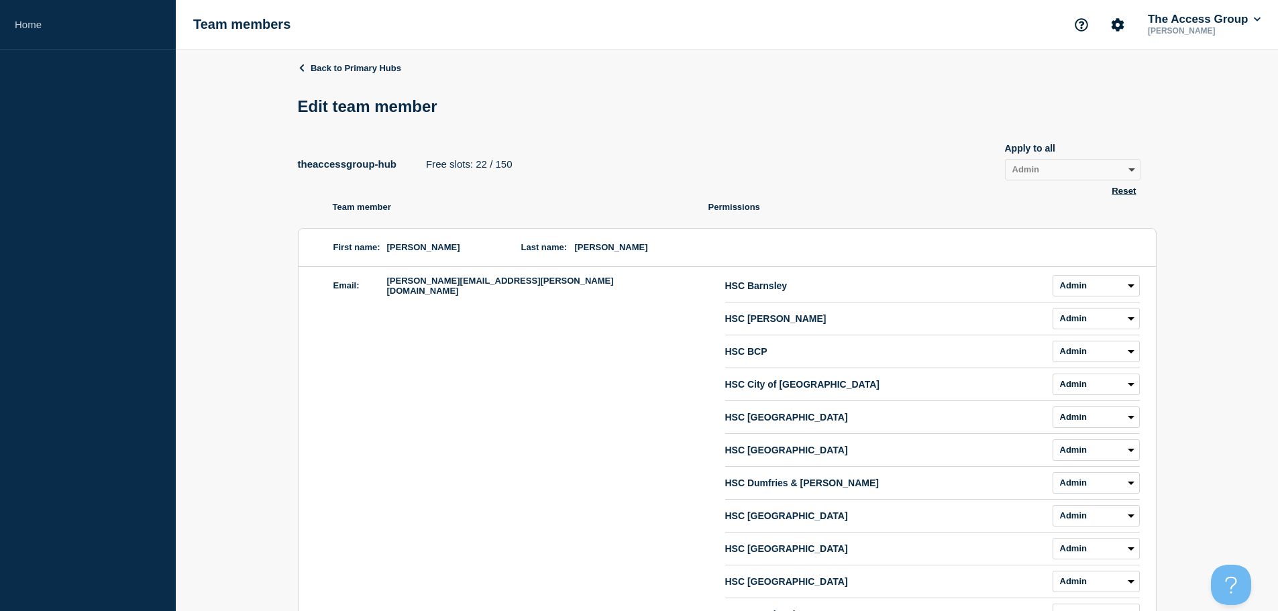
select select "1"
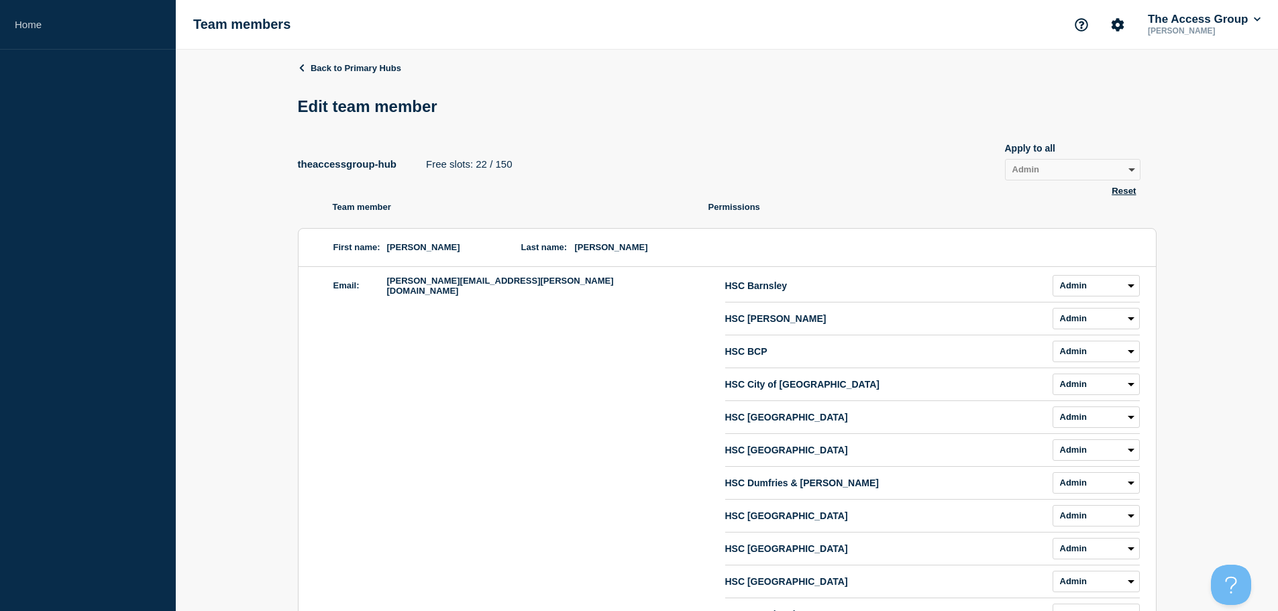
select select "1"
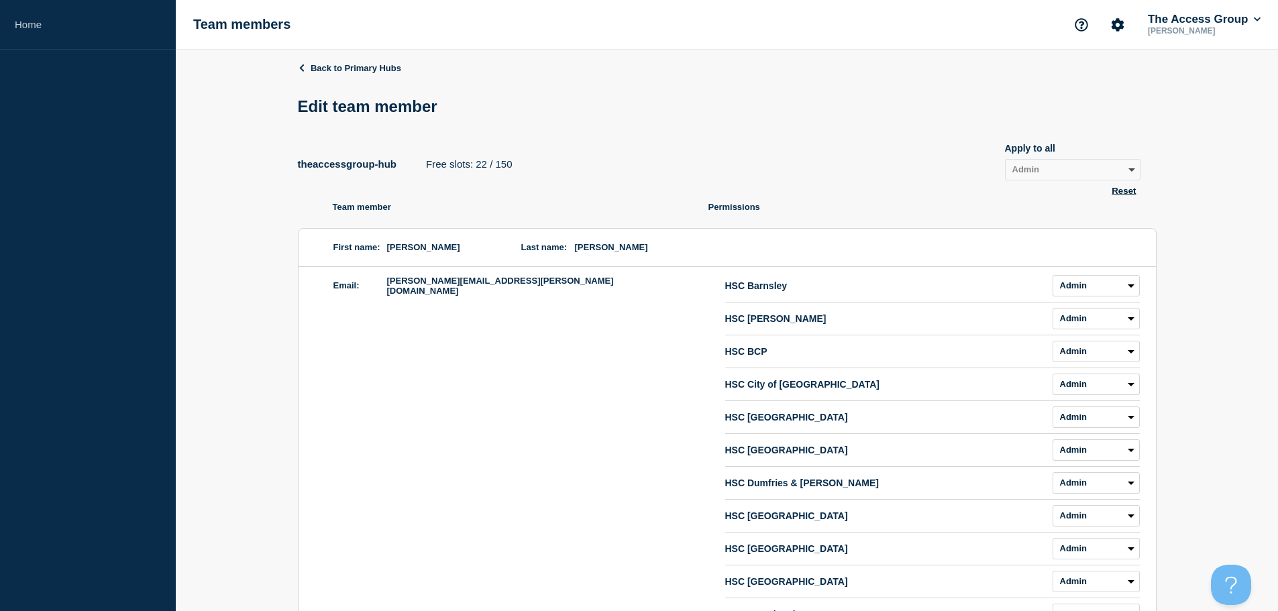
select select "1"
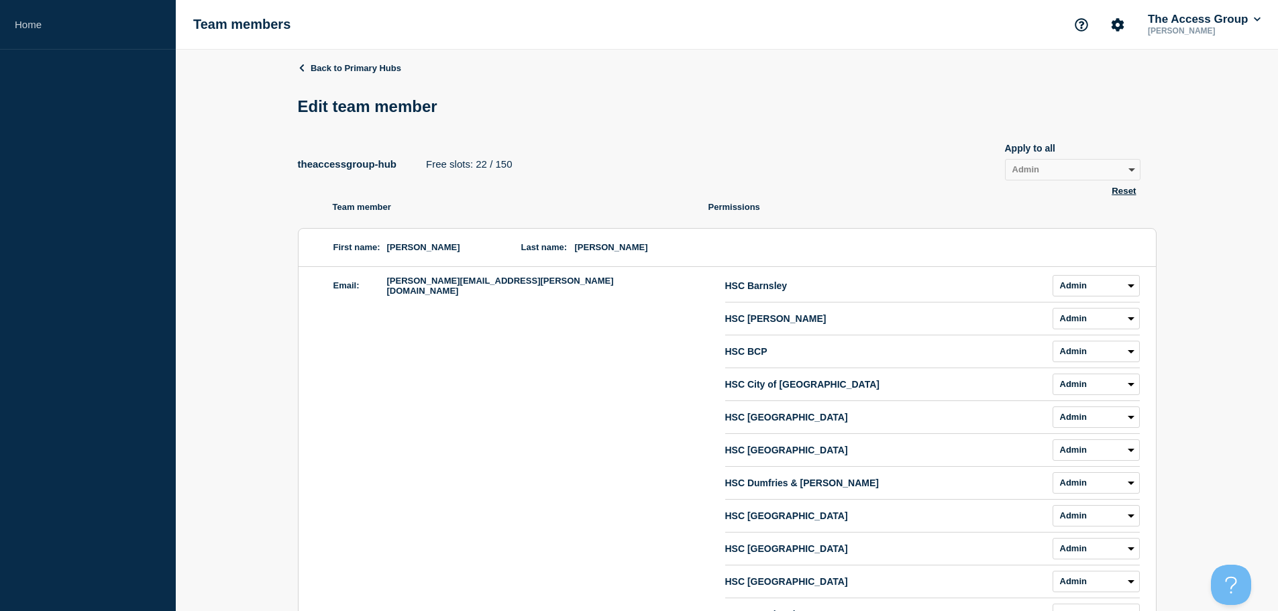
select select "1"
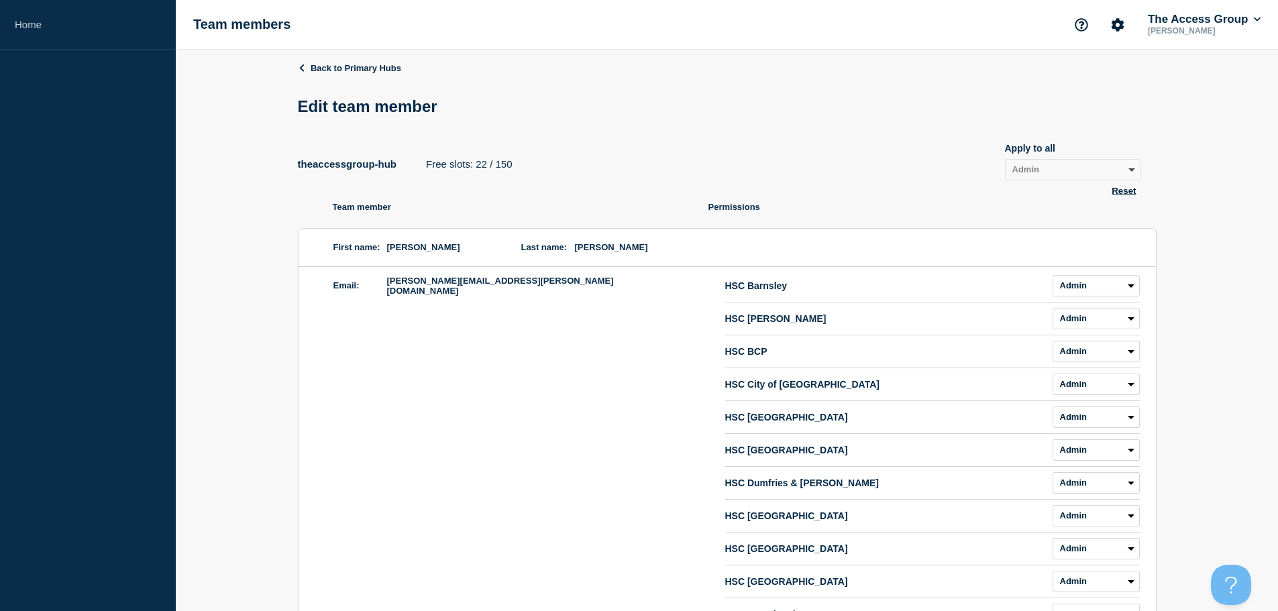
select select "1"
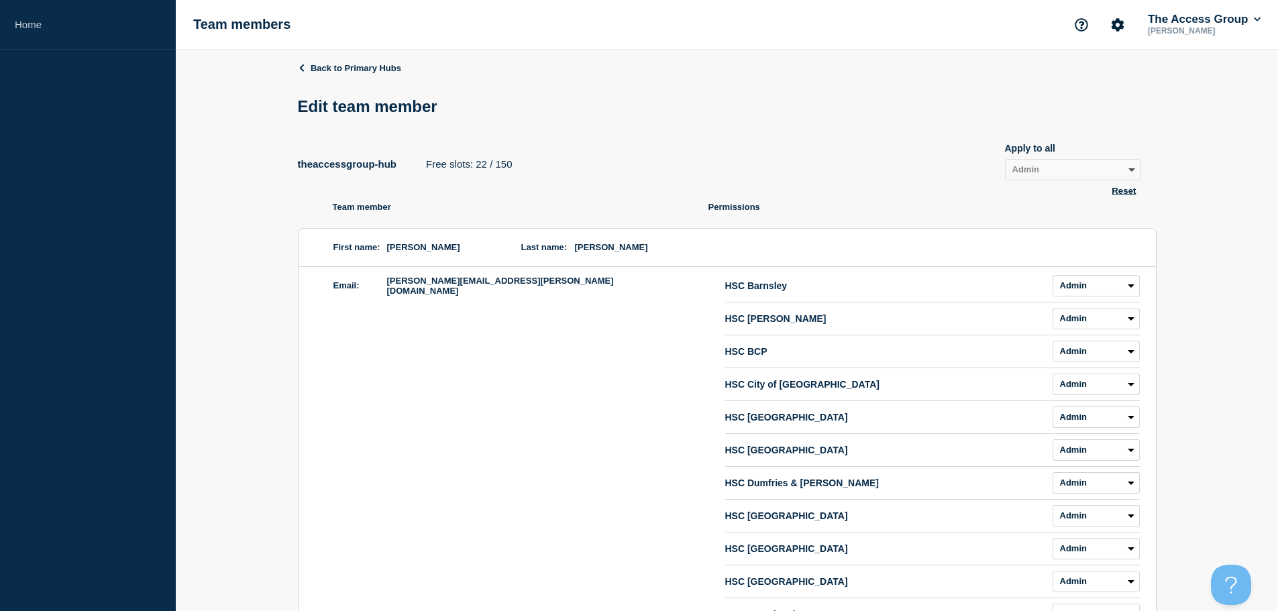
select select "1"
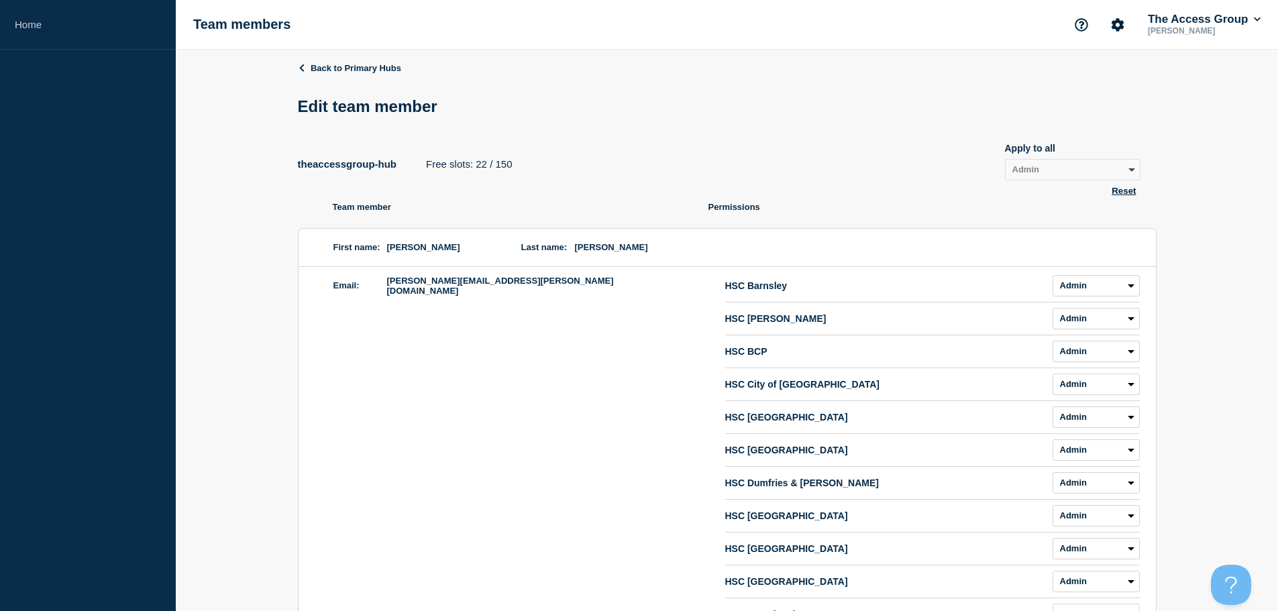
select select "1"
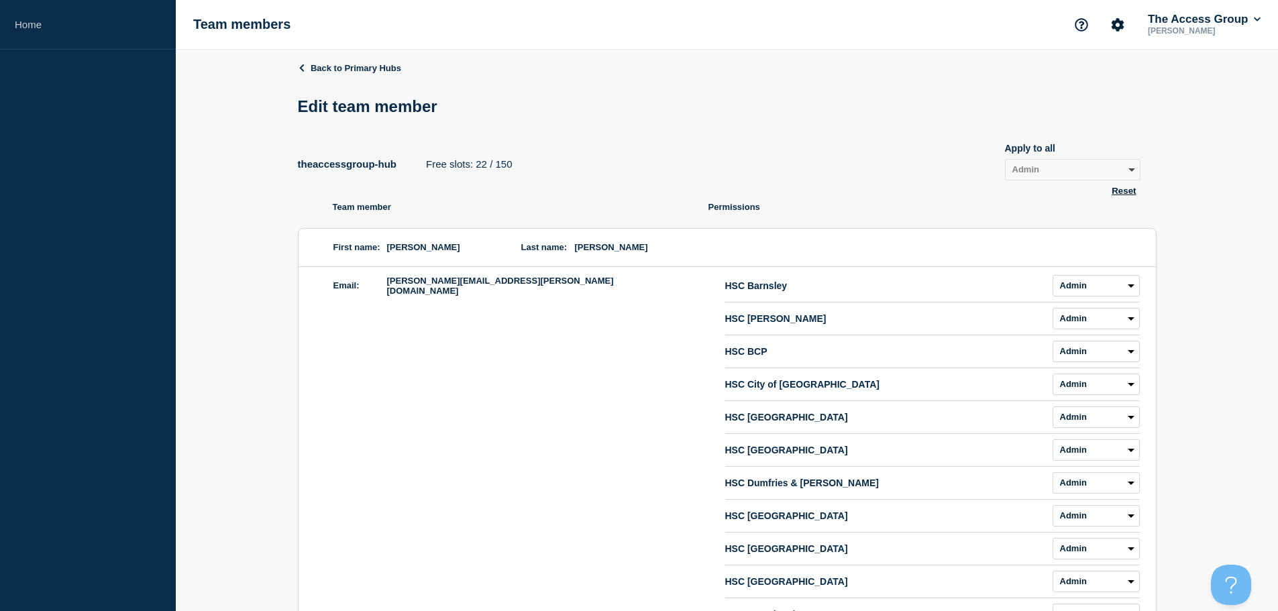
select select "1"
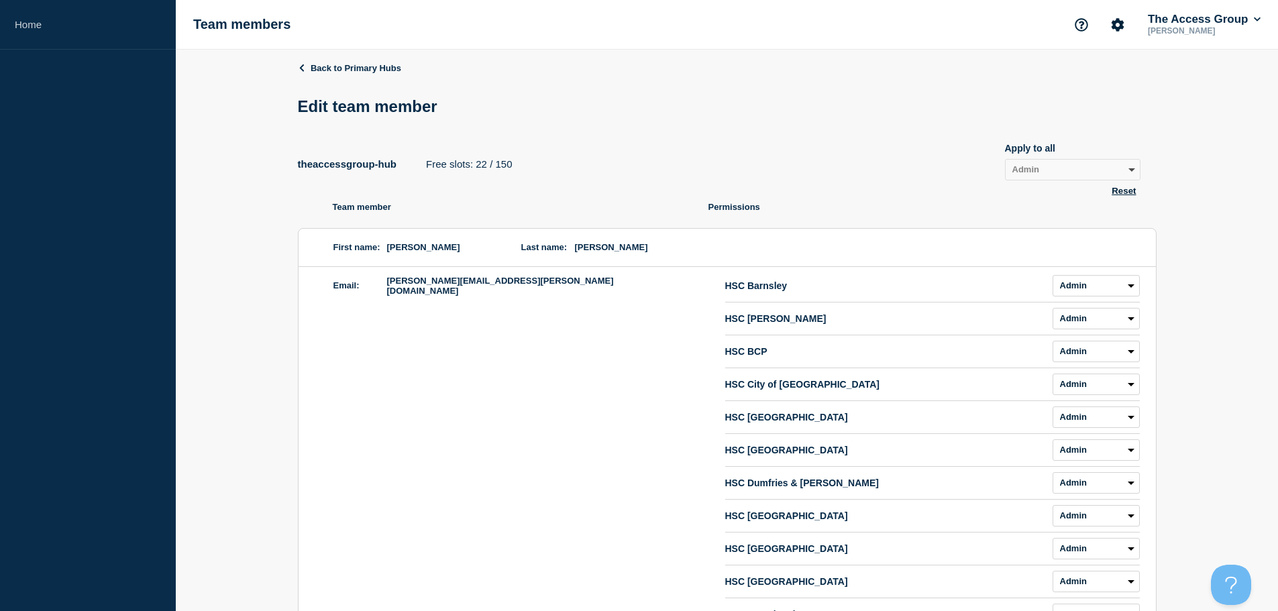
select select "1"
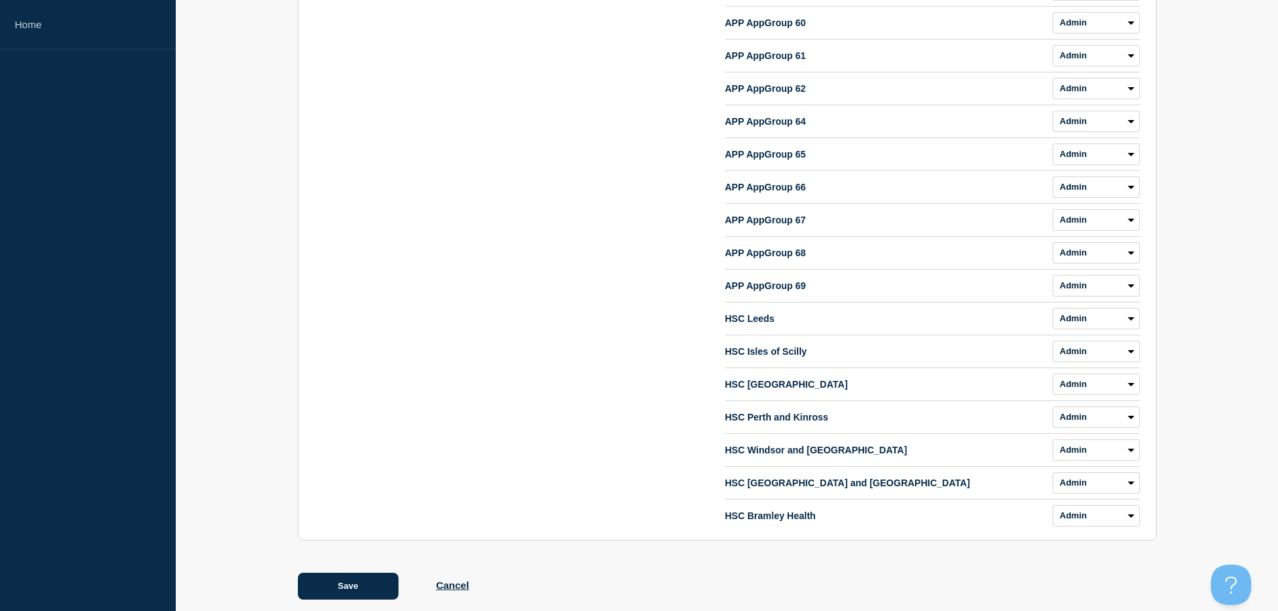
scroll to position [6600, 0]
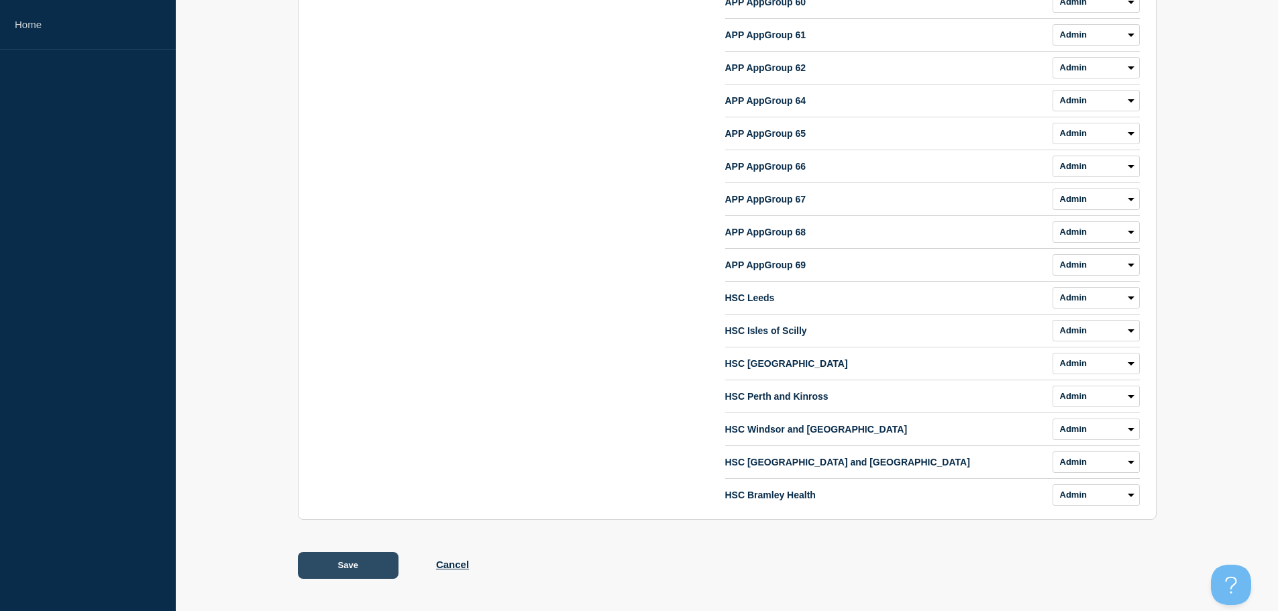
click at [323, 571] on button "Save" at bounding box center [348, 565] width 101 height 27
